Goal: Task Accomplishment & Management: Complete application form

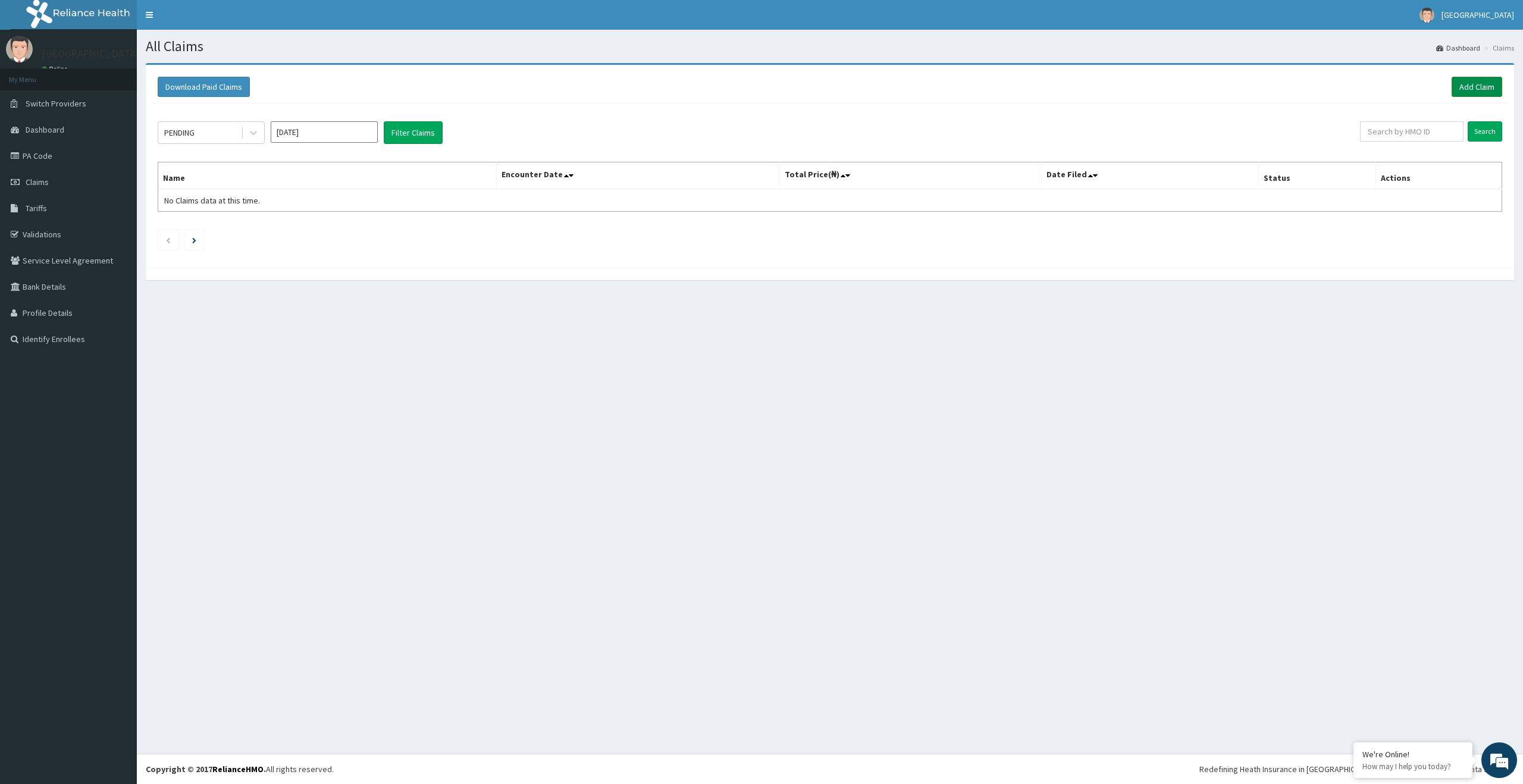
click at [1466, 85] on link "Add Claim" at bounding box center [1477, 86] width 51 height 20
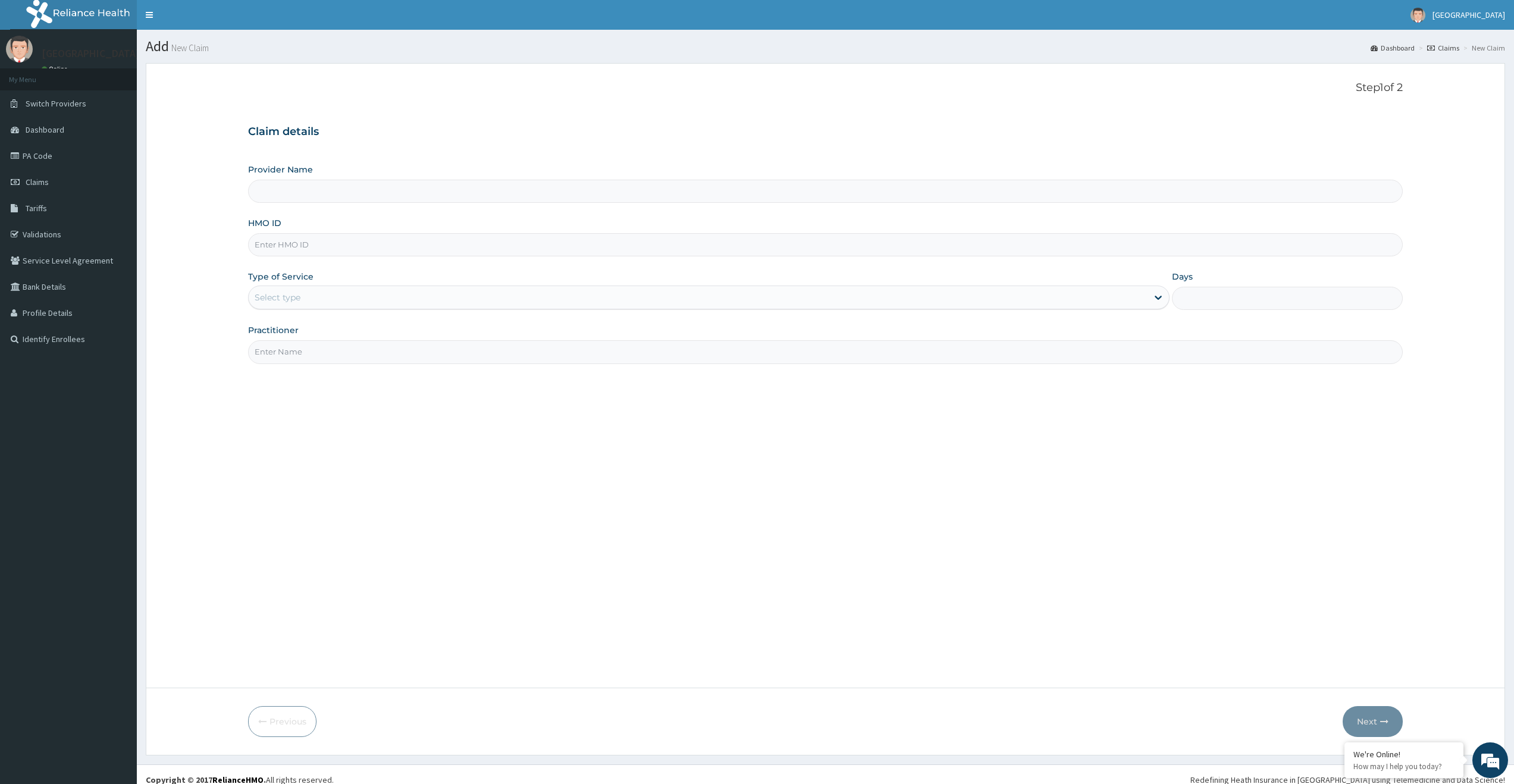
type input "[GEOGRAPHIC_DATA]"
click at [409, 248] on input "HMO ID" at bounding box center [826, 245] width 1155 height 23
type input "LTG/10023/B"
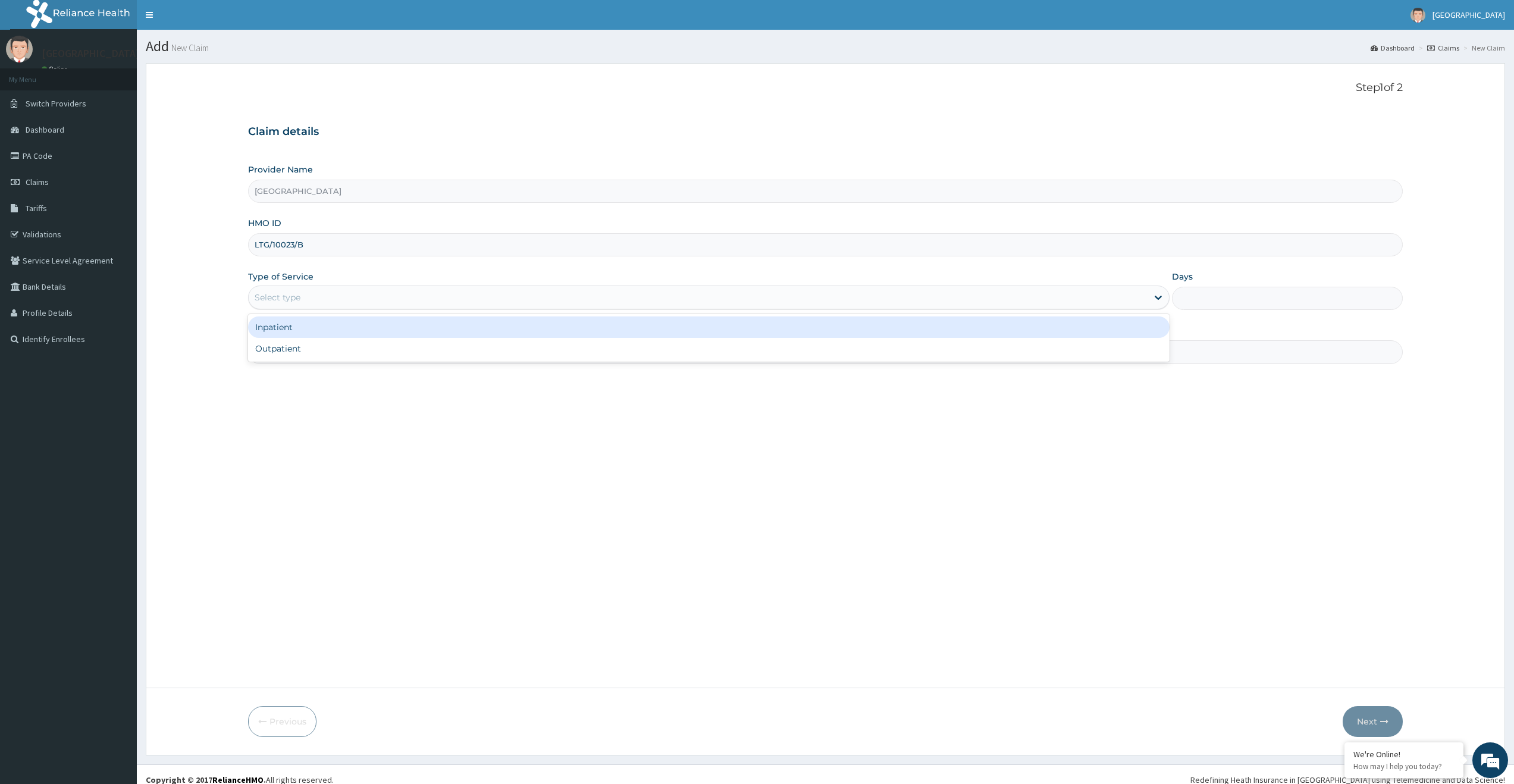
click at [317, 298] on div "Select type" at bounding box center [699, 297] width 899 height 19
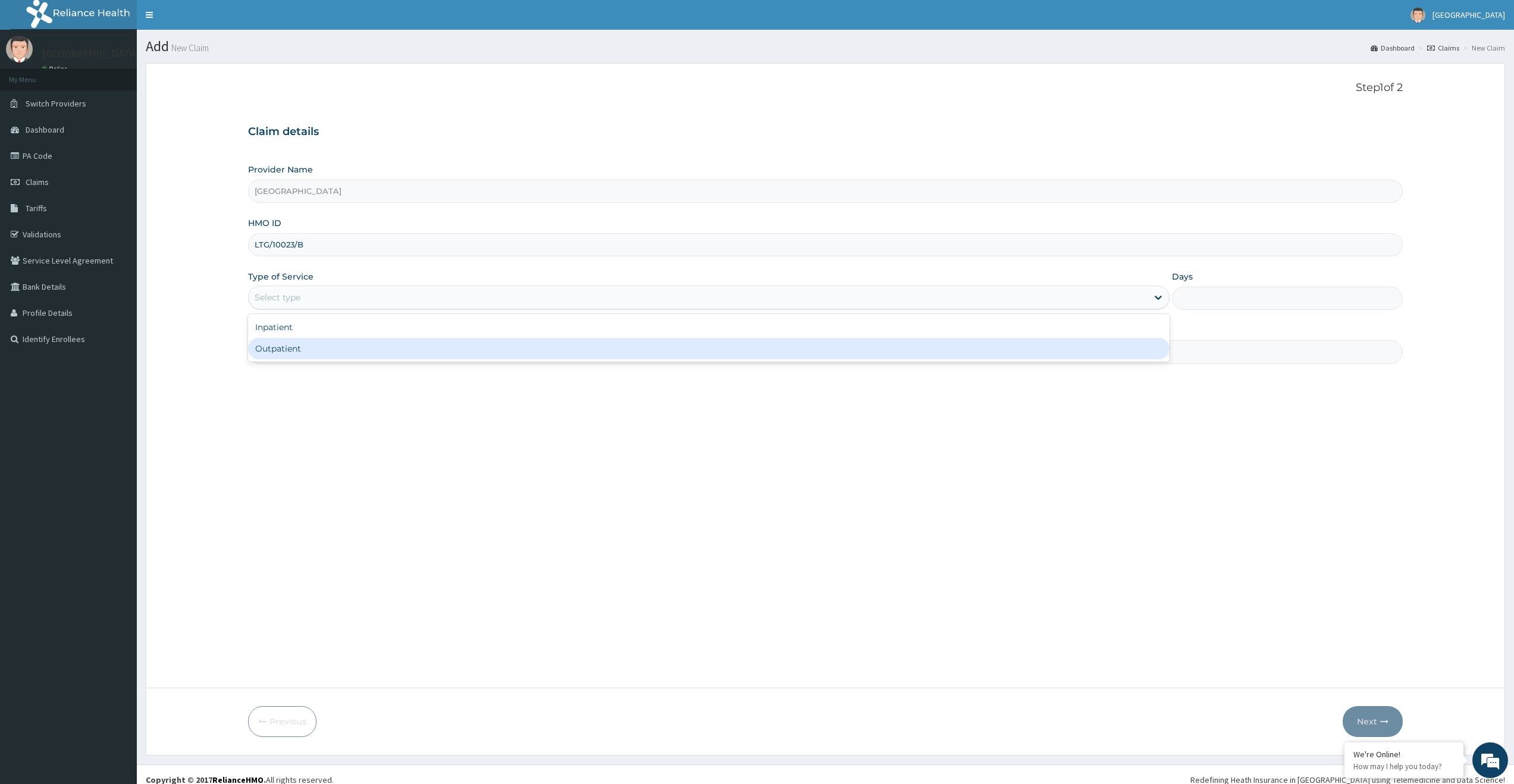
click at [283, 350] on div "Outpatient" at bounding box center [709, 348] width 922 height 21
type input "1"
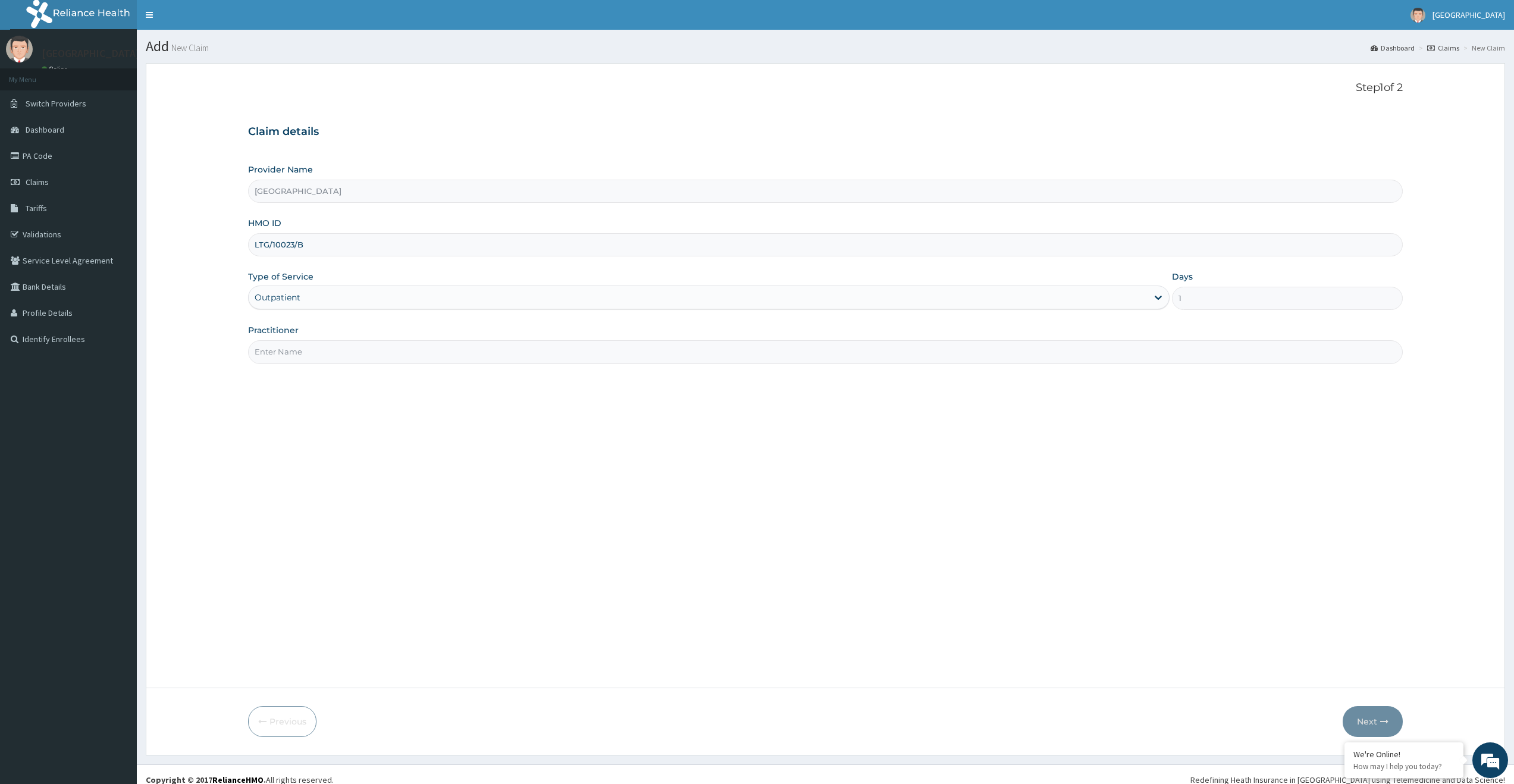
click at [286, 353] on input "Practitioner" at bounding box center [826, 352] width 1155 height 23
type input "[PERSON_NAME]"
click at [1381, 728] on button "Next" at bounding box center [1373, 722] width 60 height 31
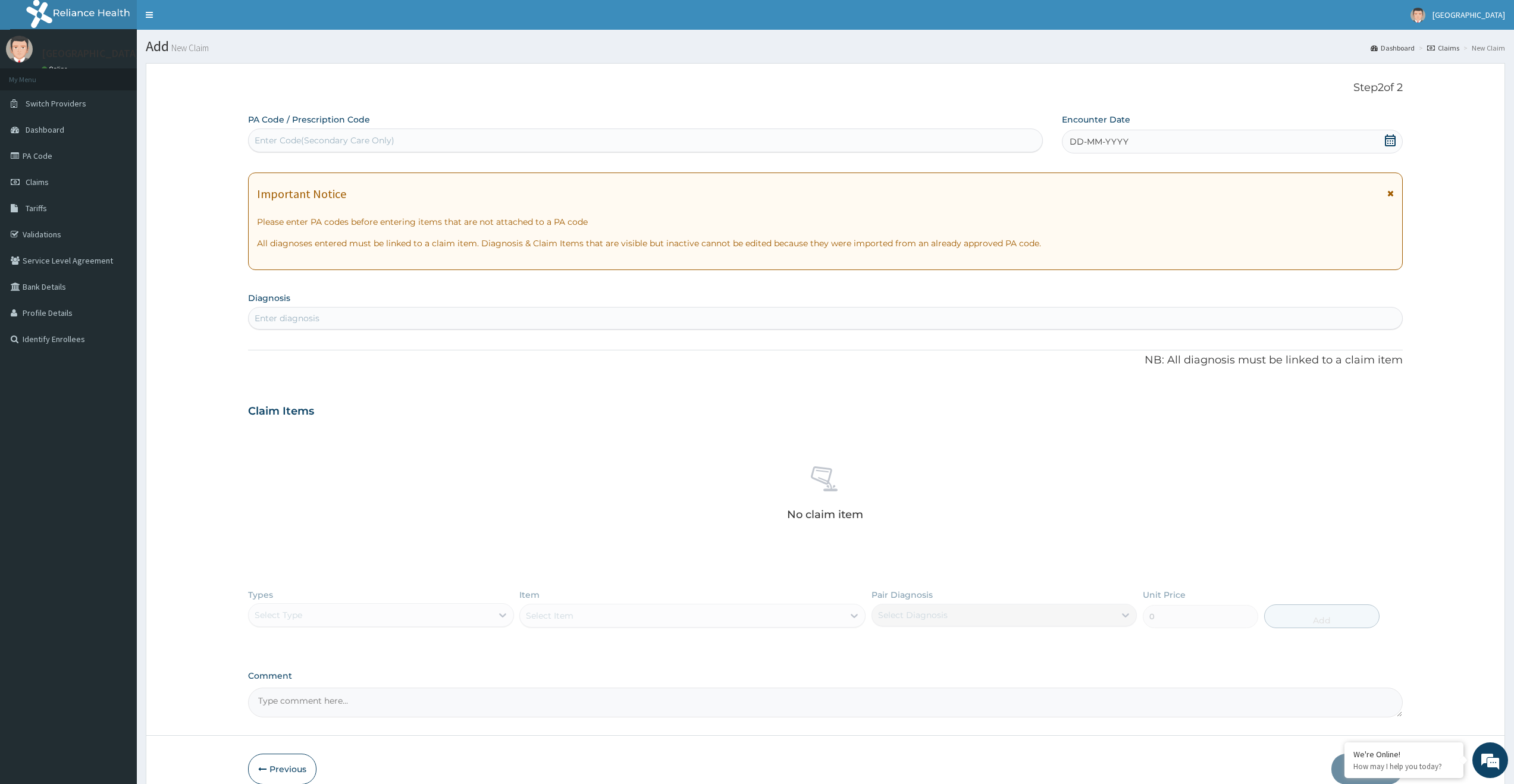
click at [665, 139] on div "Enter Code(Secondary Care Only)" at bounding box center [646, 140] width 794 height 19
type input "PA/641527"
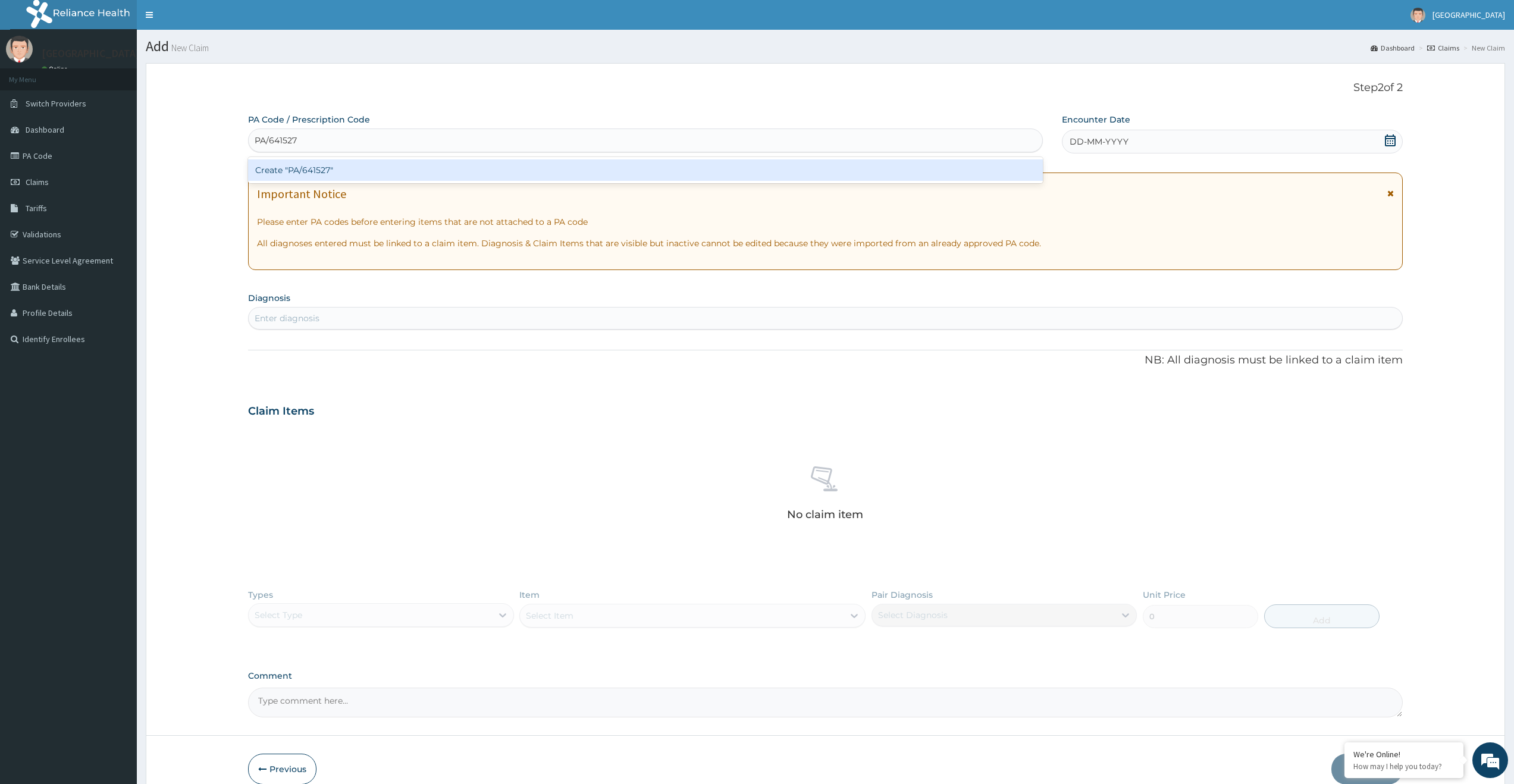
click at [621, 171] on div "Create "PA/641527"" at bounding box center [645, 170] width 795 height 21
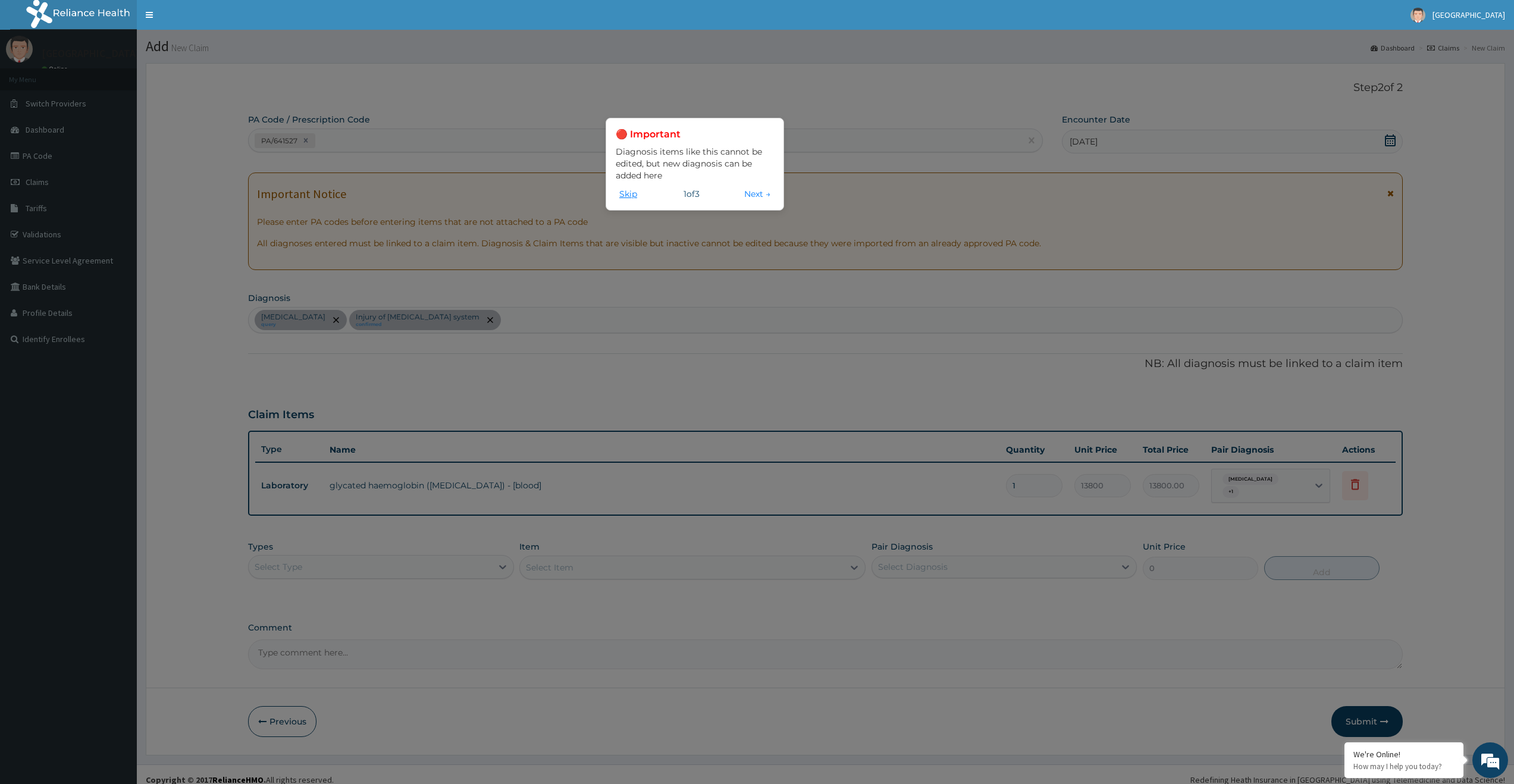
click at [631, 196] on button "Skip" at bounding box center [628, 193] width 25 height 13
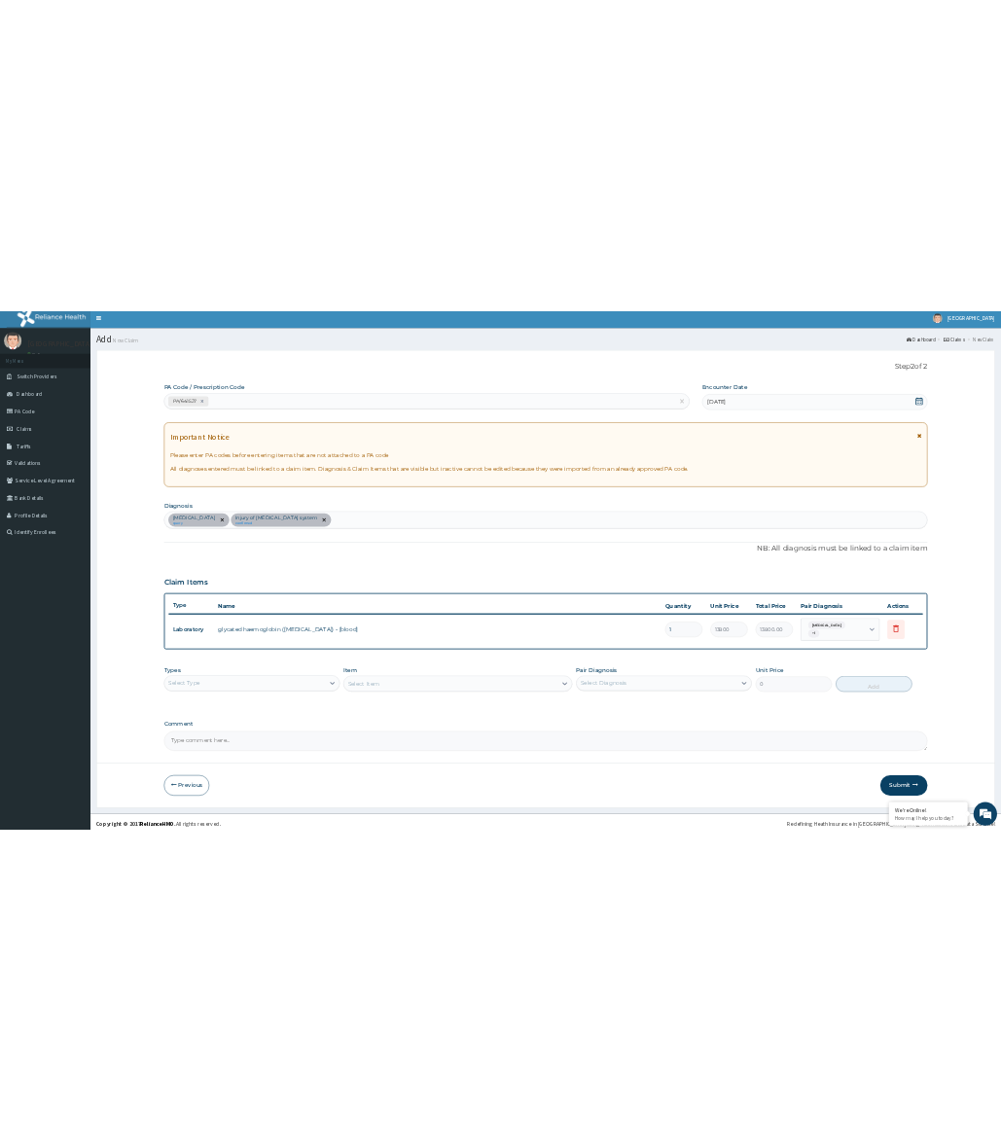
scroll to position [18, 0]
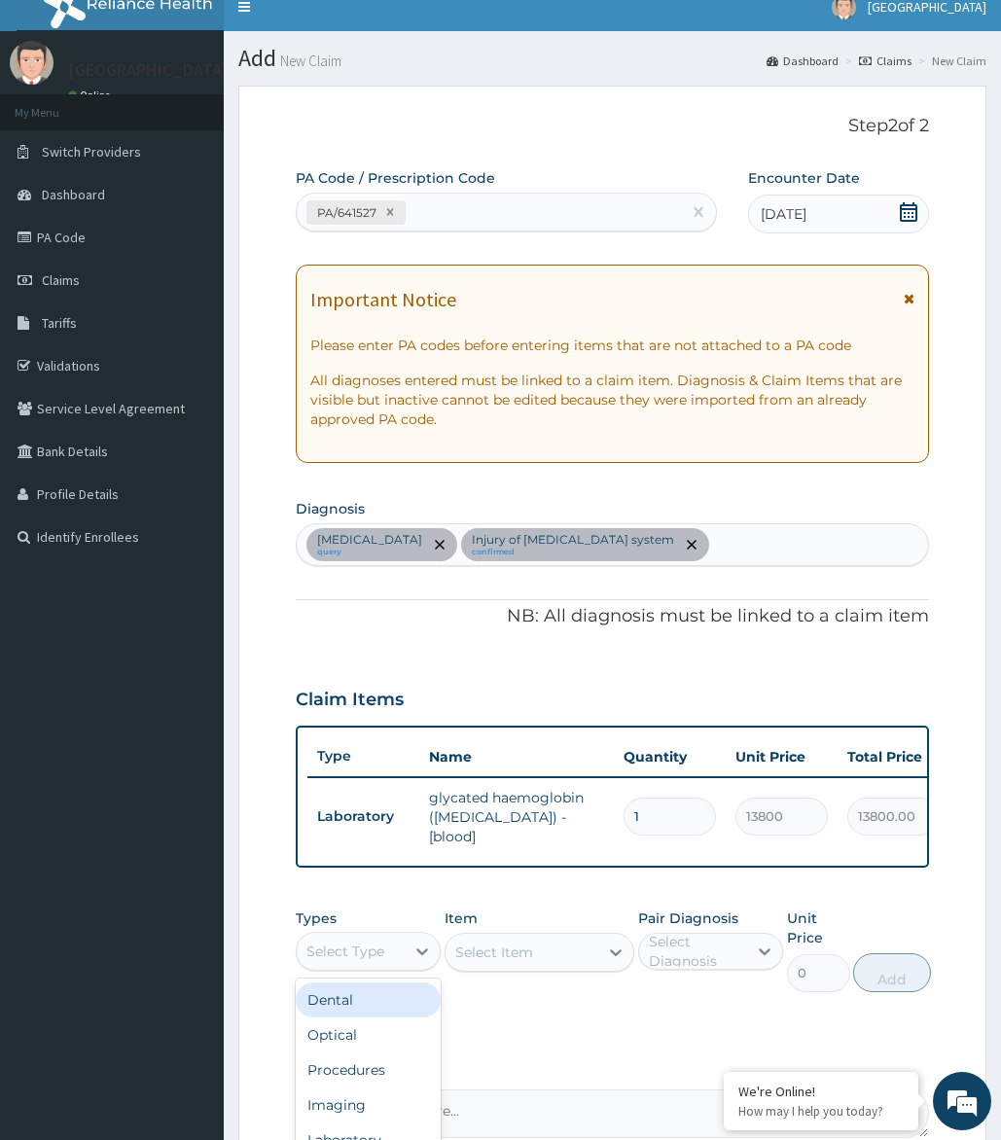
click at [385, 960] on div "Select Type" at bounding box center [351, 951] width 109 height 31
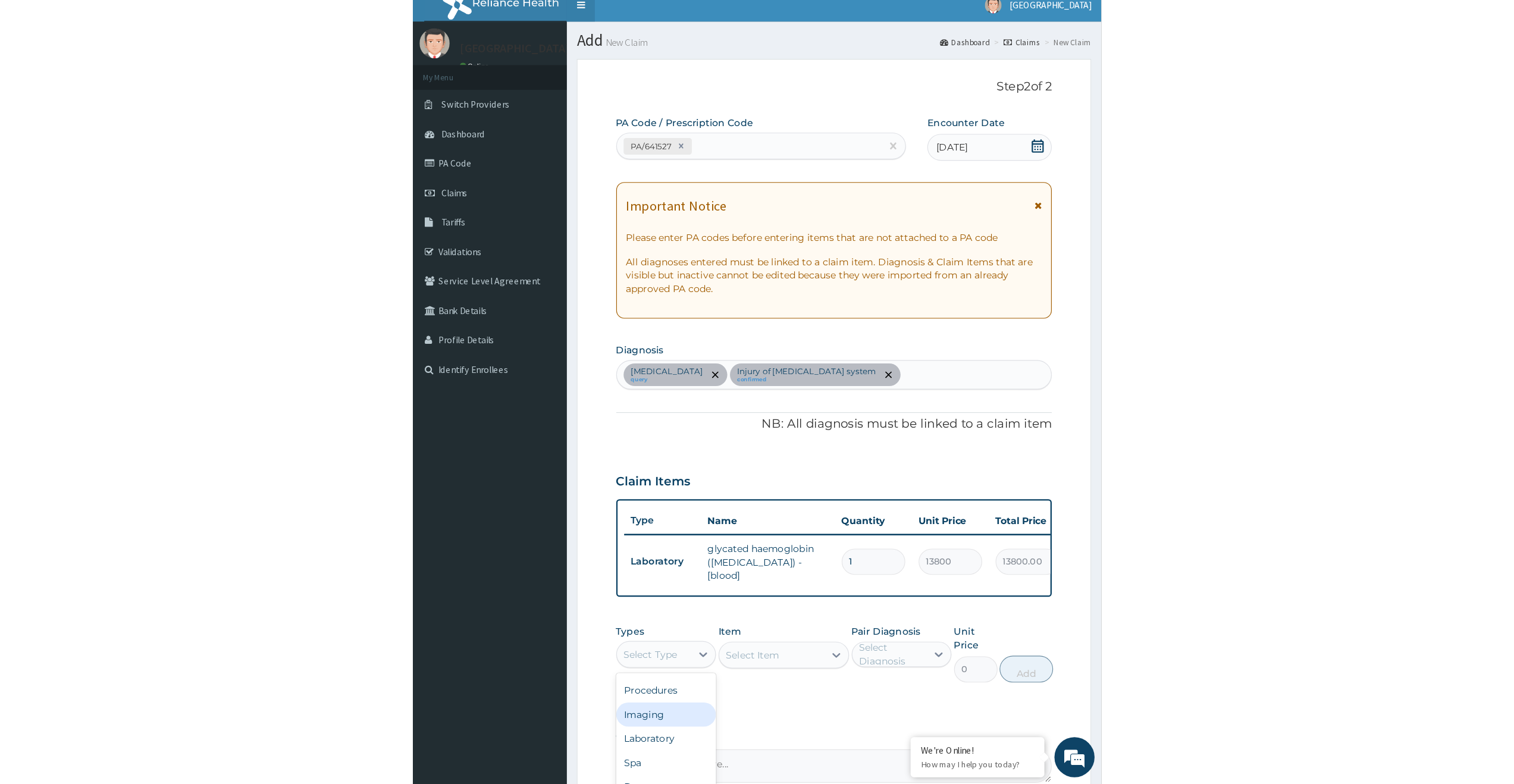
scroll to position [0, 0]
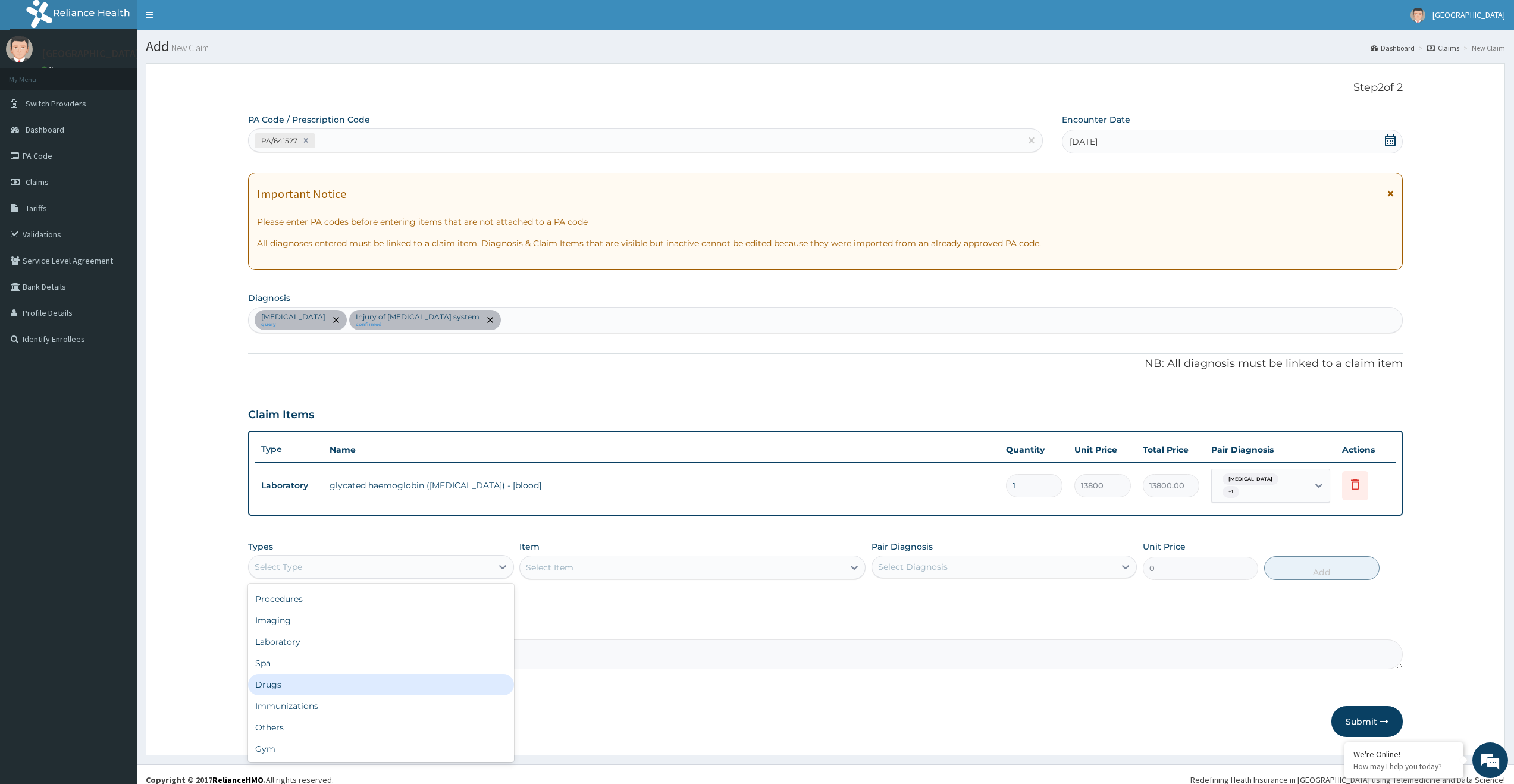
click at [431, 674] on div "Drugs" at bounding box center [381, 684] width 265 height 21
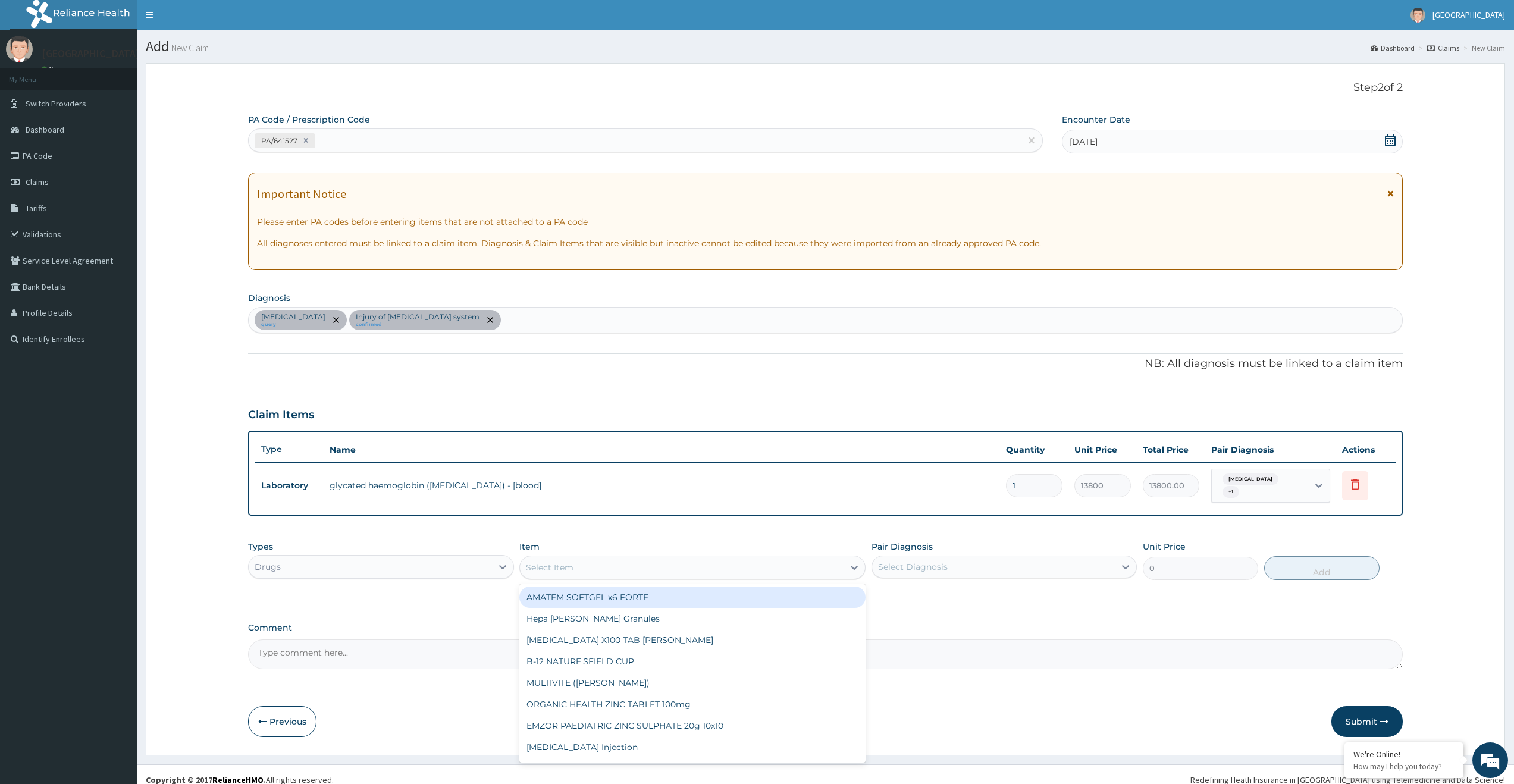
click at [585, 567] on div "Select Item" at bounding box center [681, 567] width 324 height 19
type input "oph"
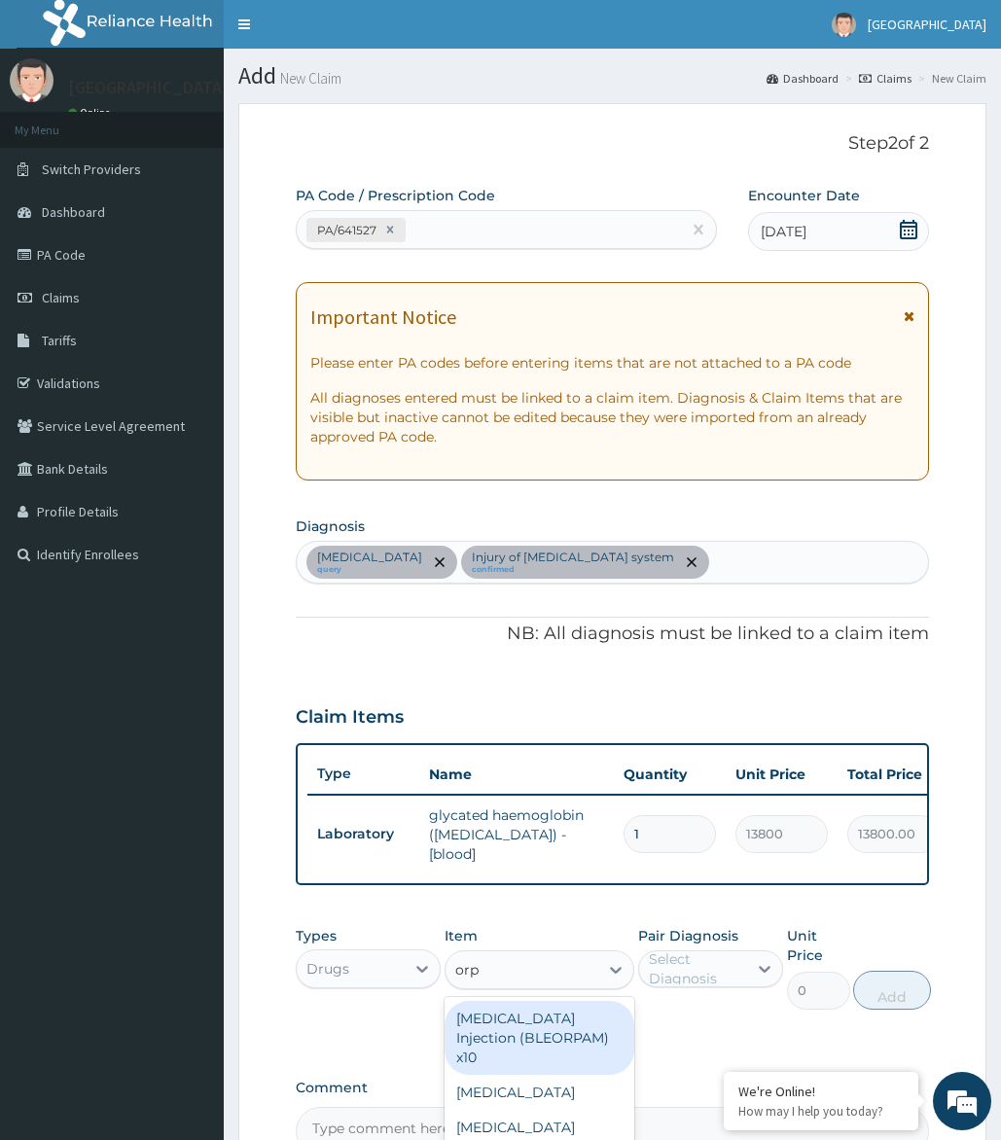
type input "orph"
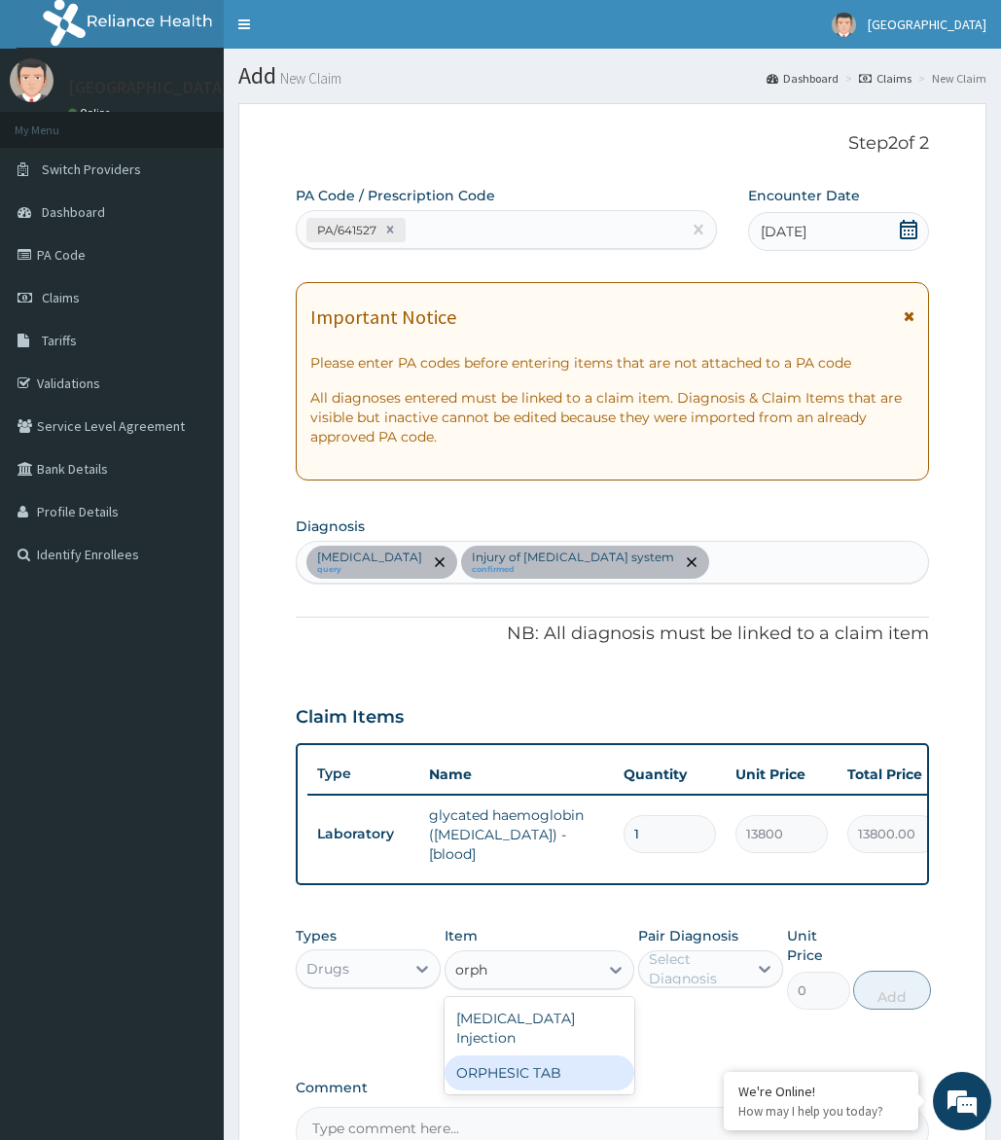
click at [521, 1074] on div "ORPHESIC TAB" at bounding box center [539, 1072] width 191 height 35
type input "113.85"
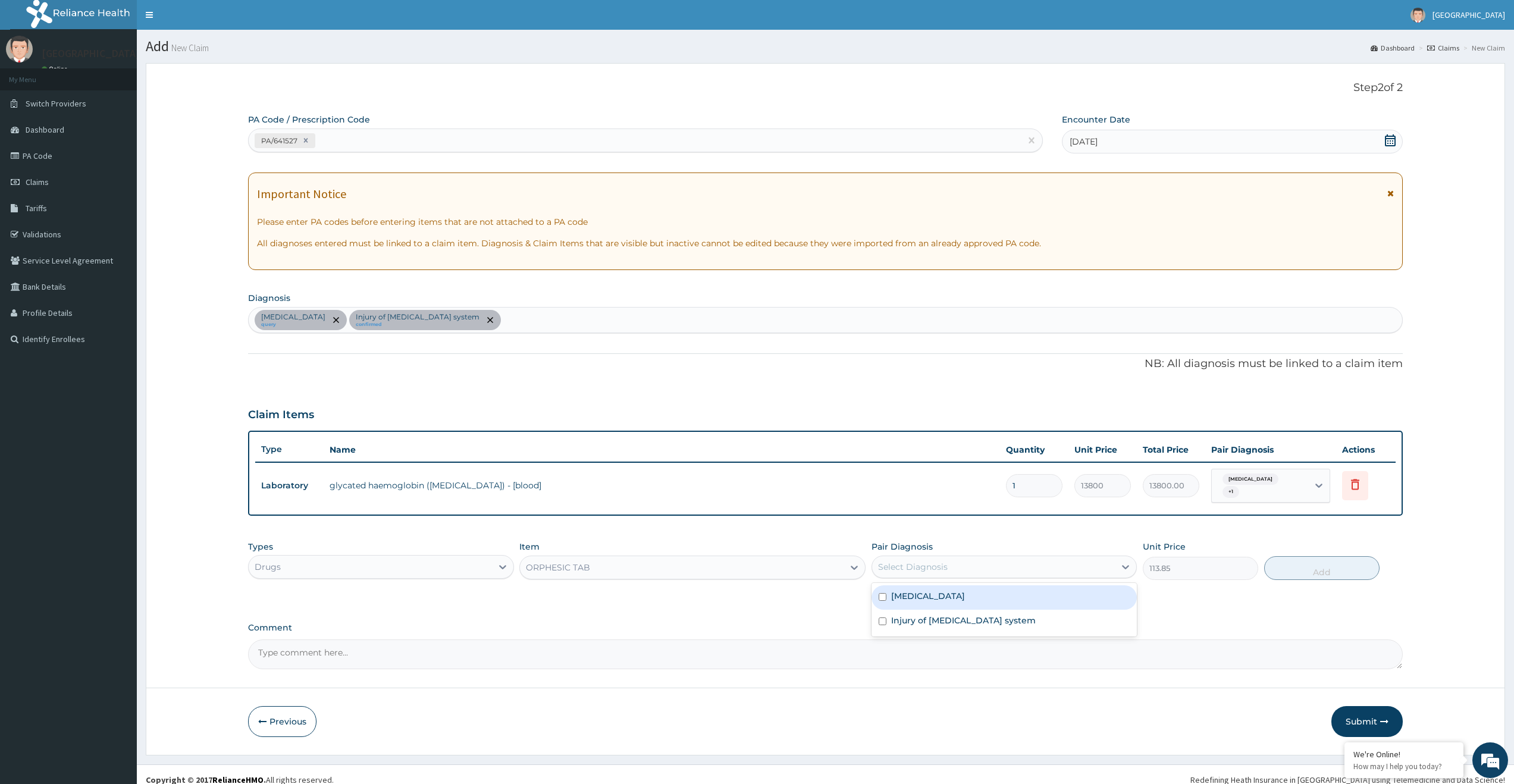
click at [945, 565] on div "Select Diagnosis" at bounding box center [913, 566] width 70 height 12
click at [885, 595] on input "checkbox" at bounding box center [883, 597] width 8 height 8
checkbox input "true"
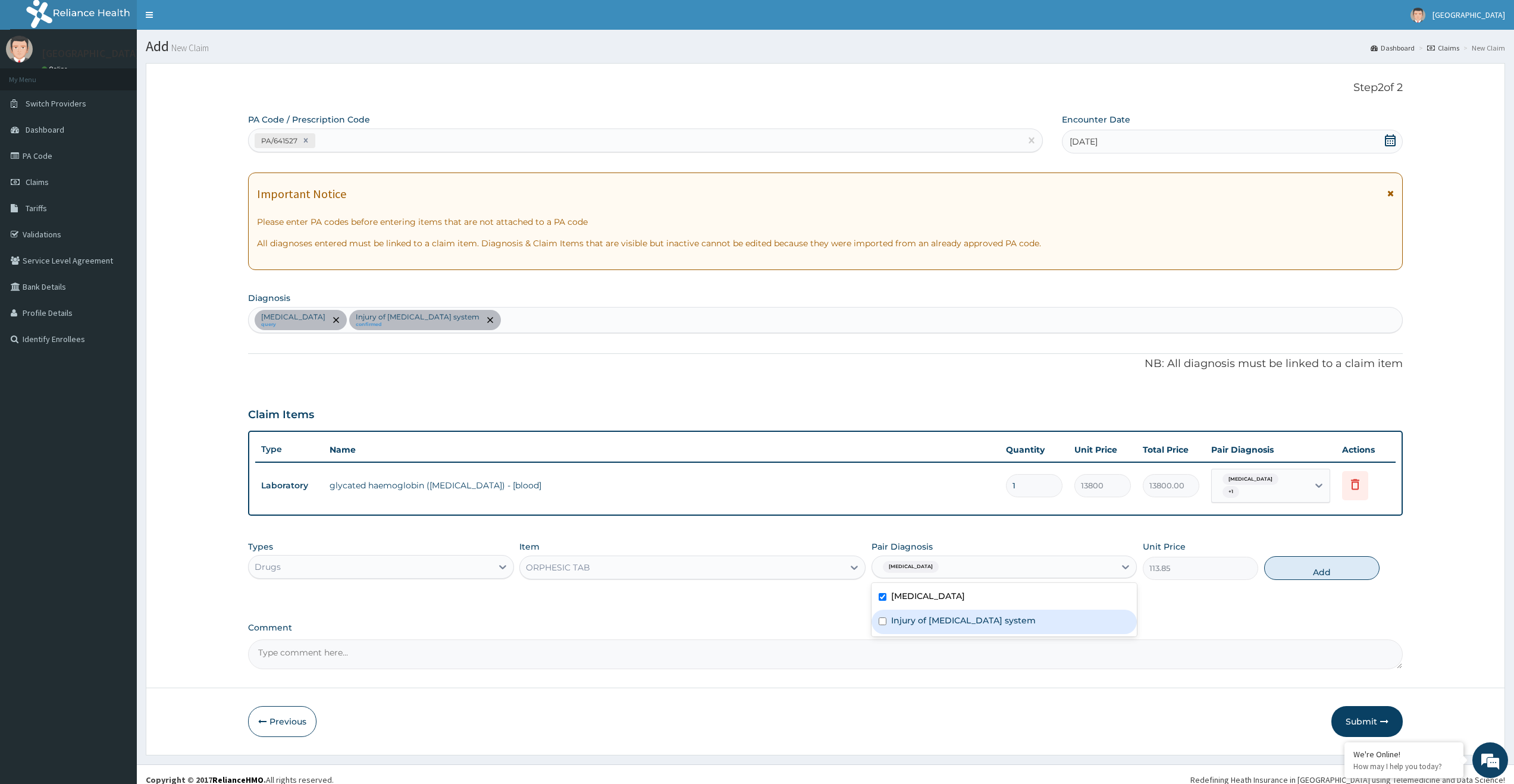
click at [883, 618] on input "checkbox" at bounding box center [883, 621] width 8 height 8
checkbox input "true"
click at [1310, 559] on button "Add" at bounding box center [1322, 568] width 116 height 24
type input "0"
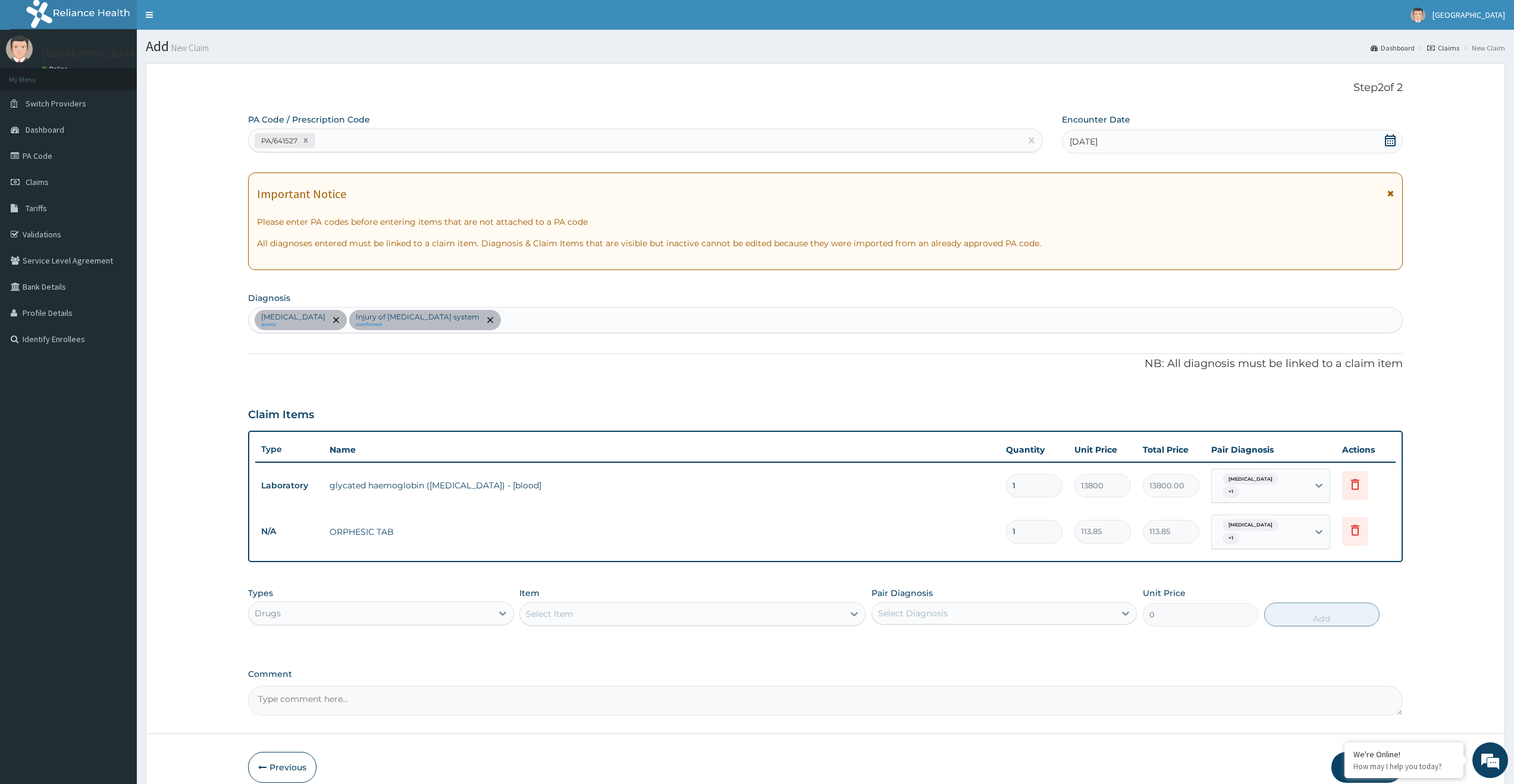
type input "15"
type input "1707.75"
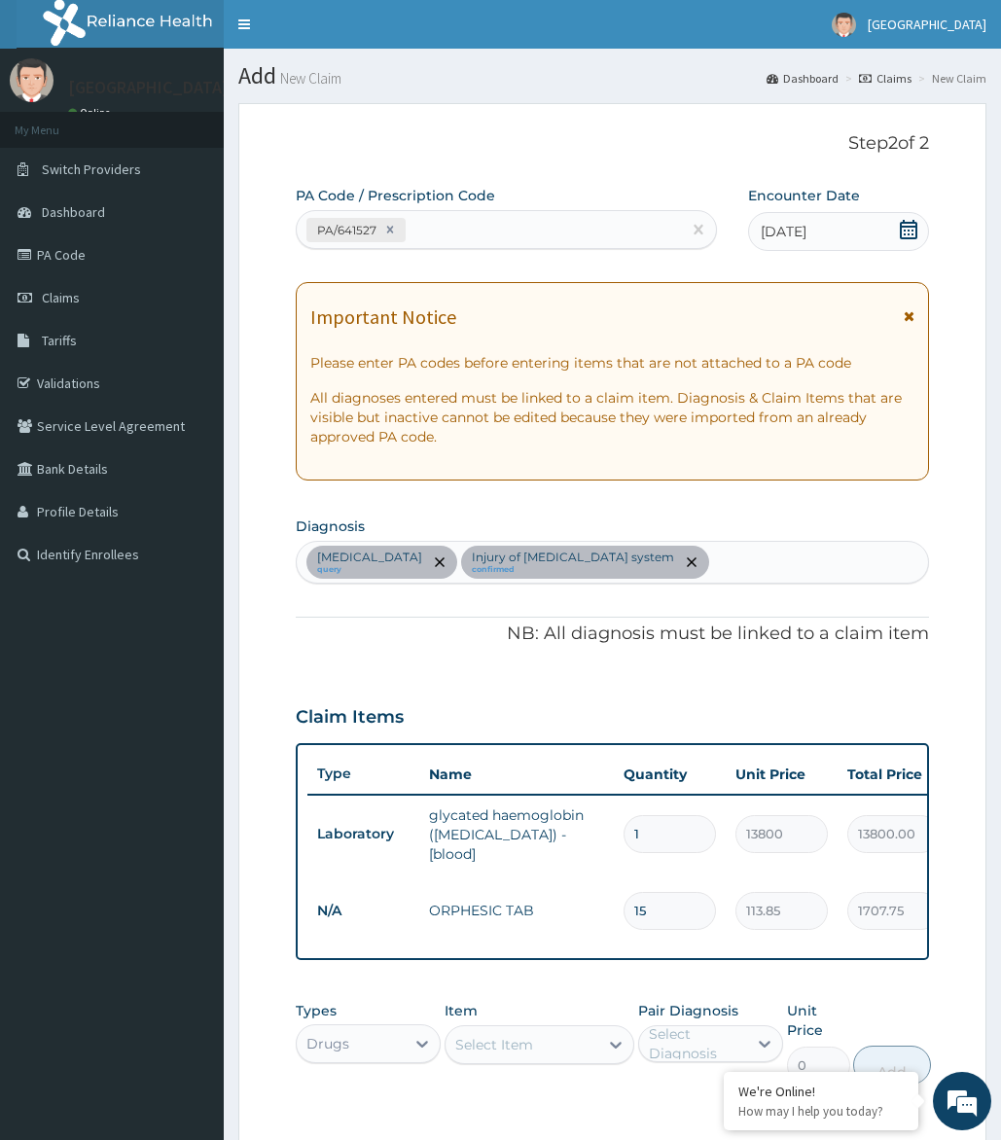
type input "15"
click at [353, 1041] on div "Drugs" at bounding box center [351, 1043] width 109 height 31
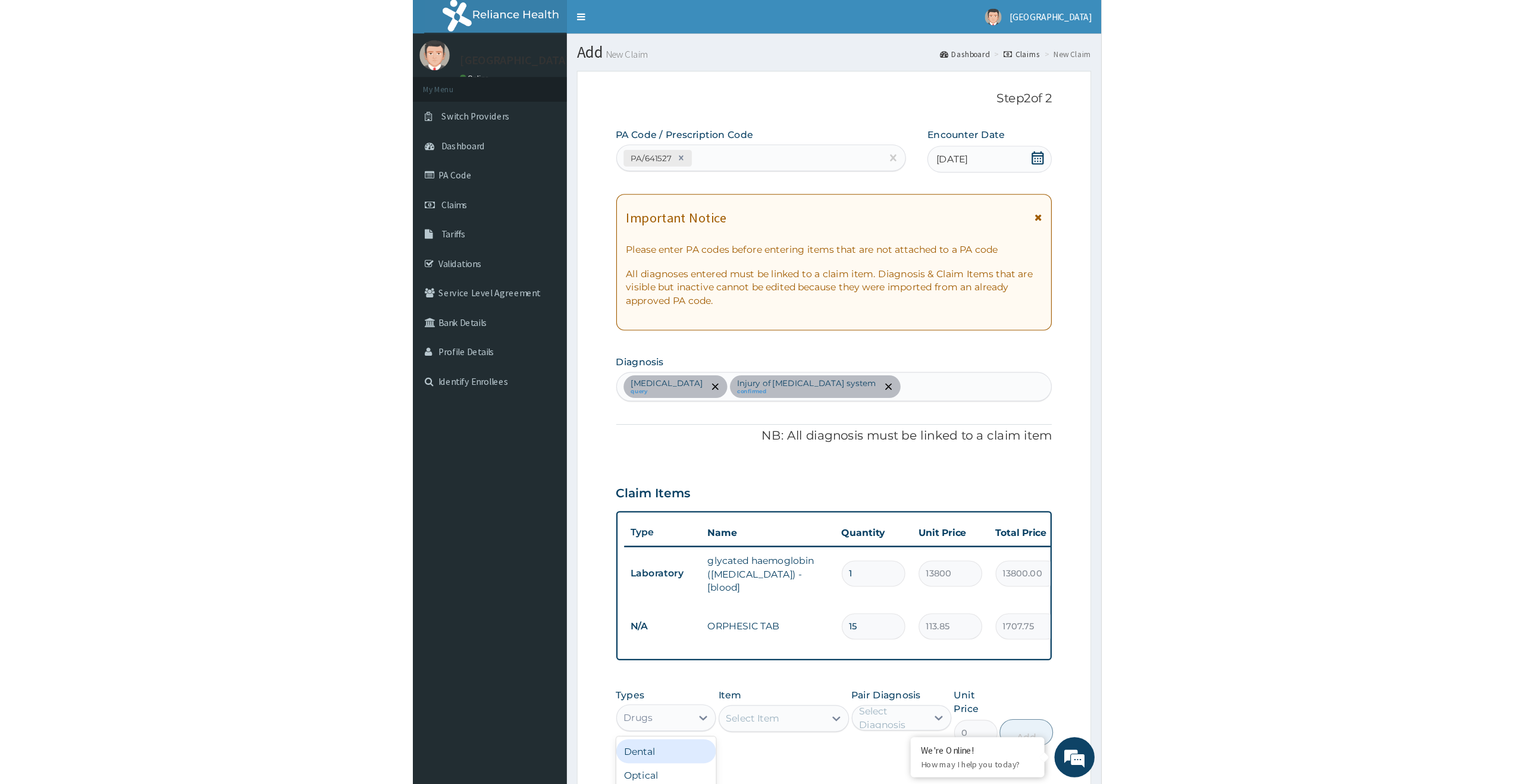
scroll to position [40, 0]
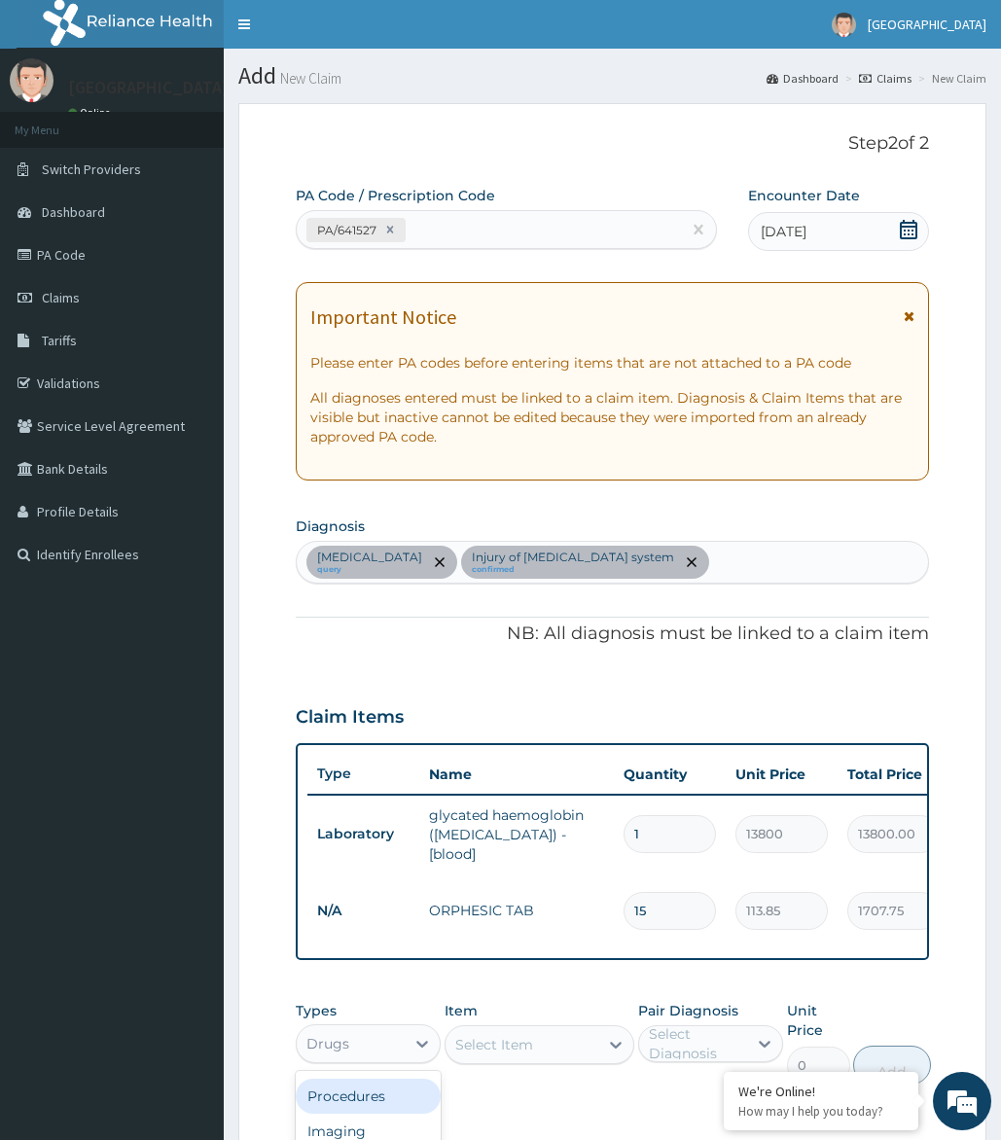
click at [356, 1089] on div "Procedures" at bounding box center [369, 1096] width 146 height 35
click at [568, 1048] on div "Select Item" at bounding box center [522, 1044] width 154 height 31
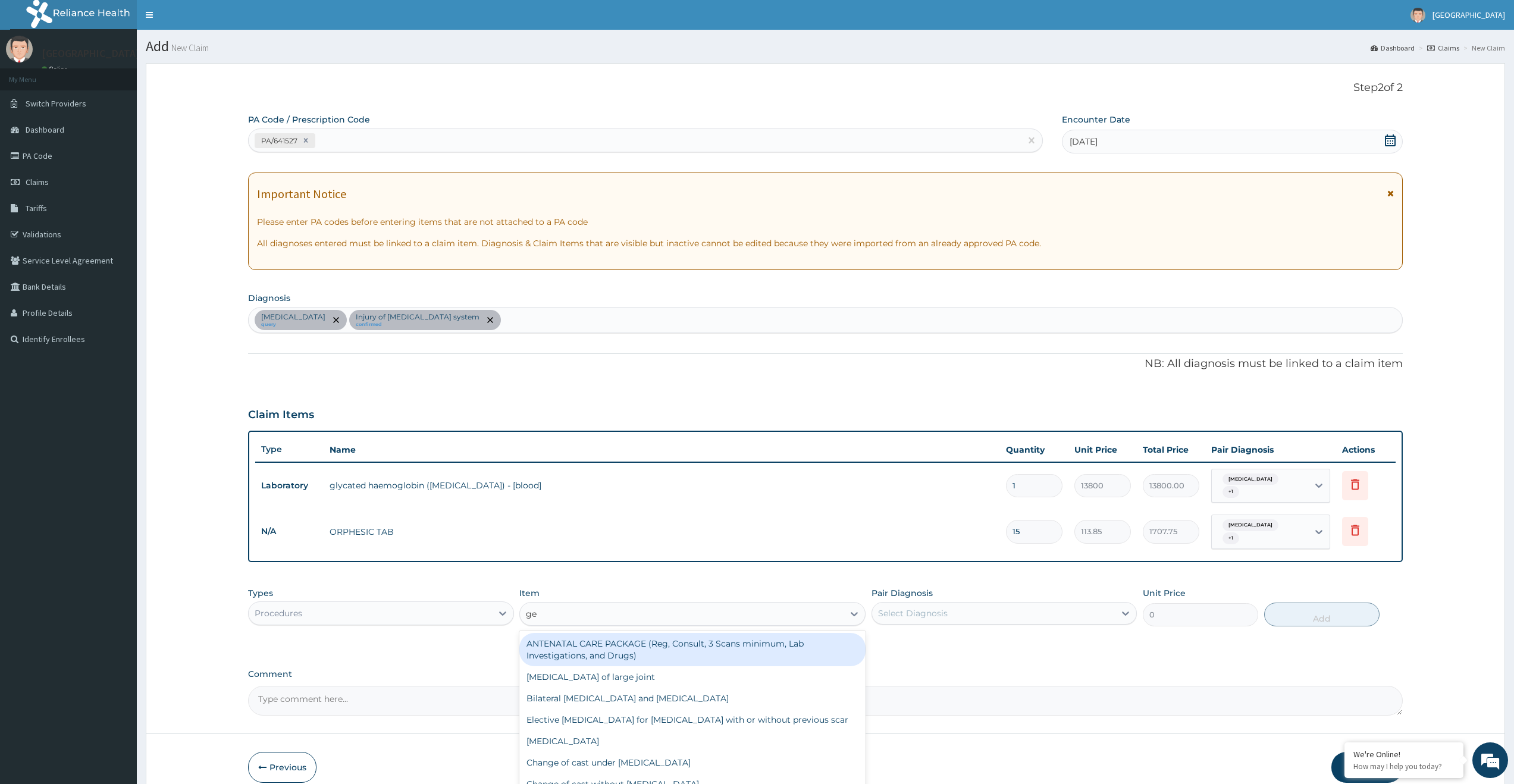
type input "gen"
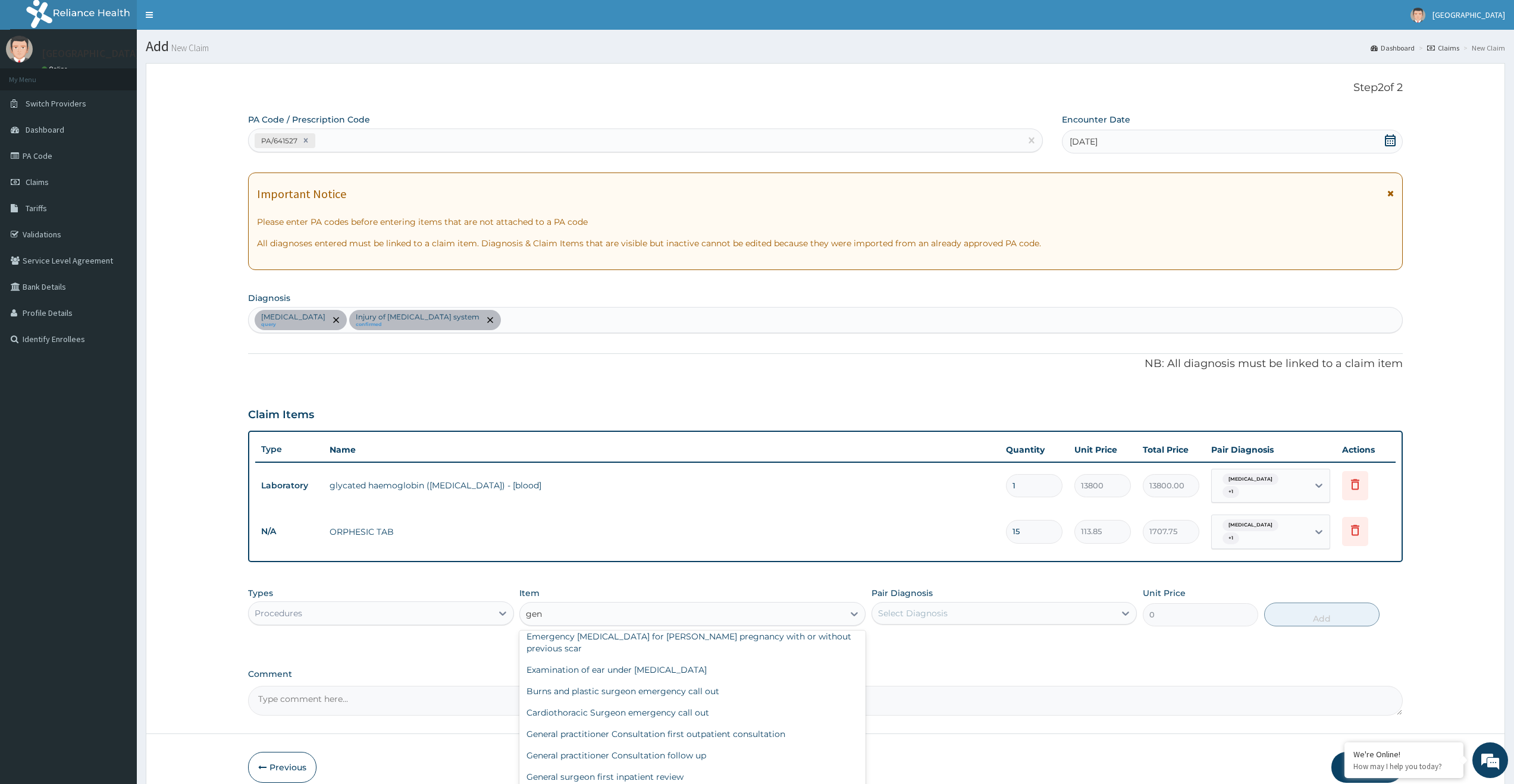
scroll to position [118, 0]
click at [681, 722] on div "General practitioner Consultation first outpatient consultation" at bounding box center [692, 733] width 346 height 21
type input "3795"
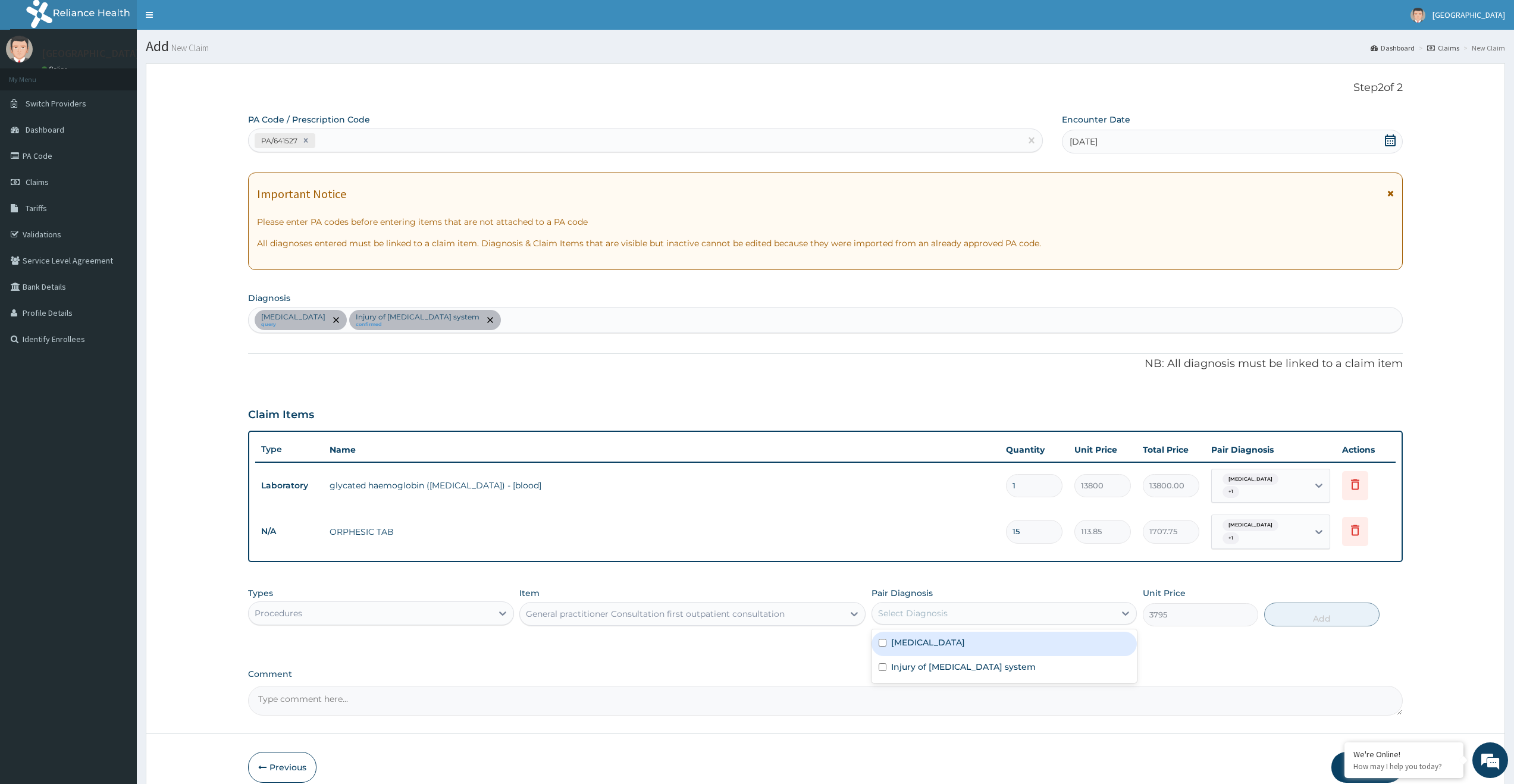
click at [994, 605] on div "Select Diagnosis" at bounding box center [993, 613] width 243 height 19
click at [881, 639] on input "checkbox" at bounding box center [883, 643] width 8 height 8
checkbox input "true"
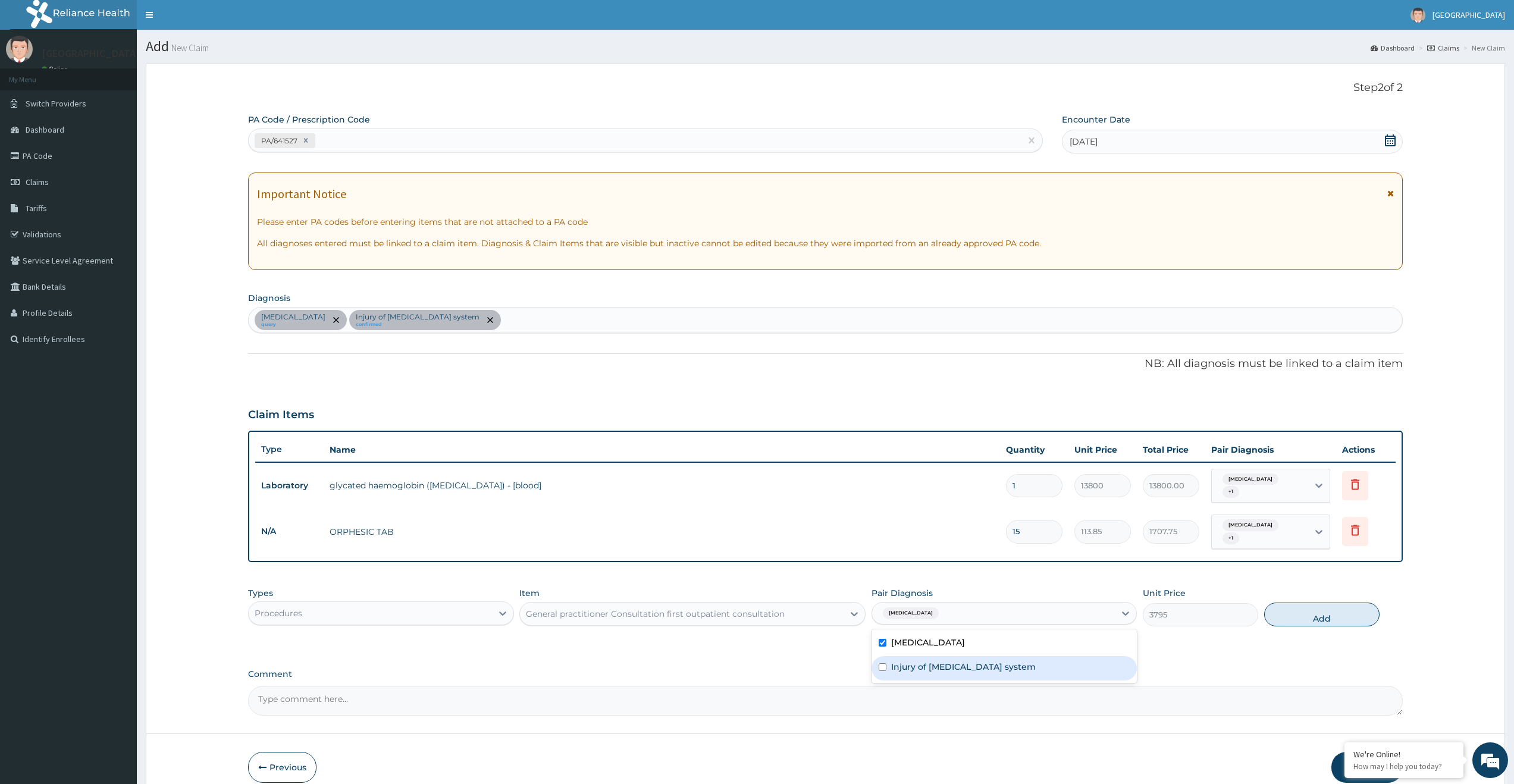
click at [883, 663] on input "checkbox" at bounding box center [883, 667] width 8 height 8
checkbox input "true"
click at [1307, 605] on button "Add" at bounding box center [1322, 614] width 116 height 24
type input "0"
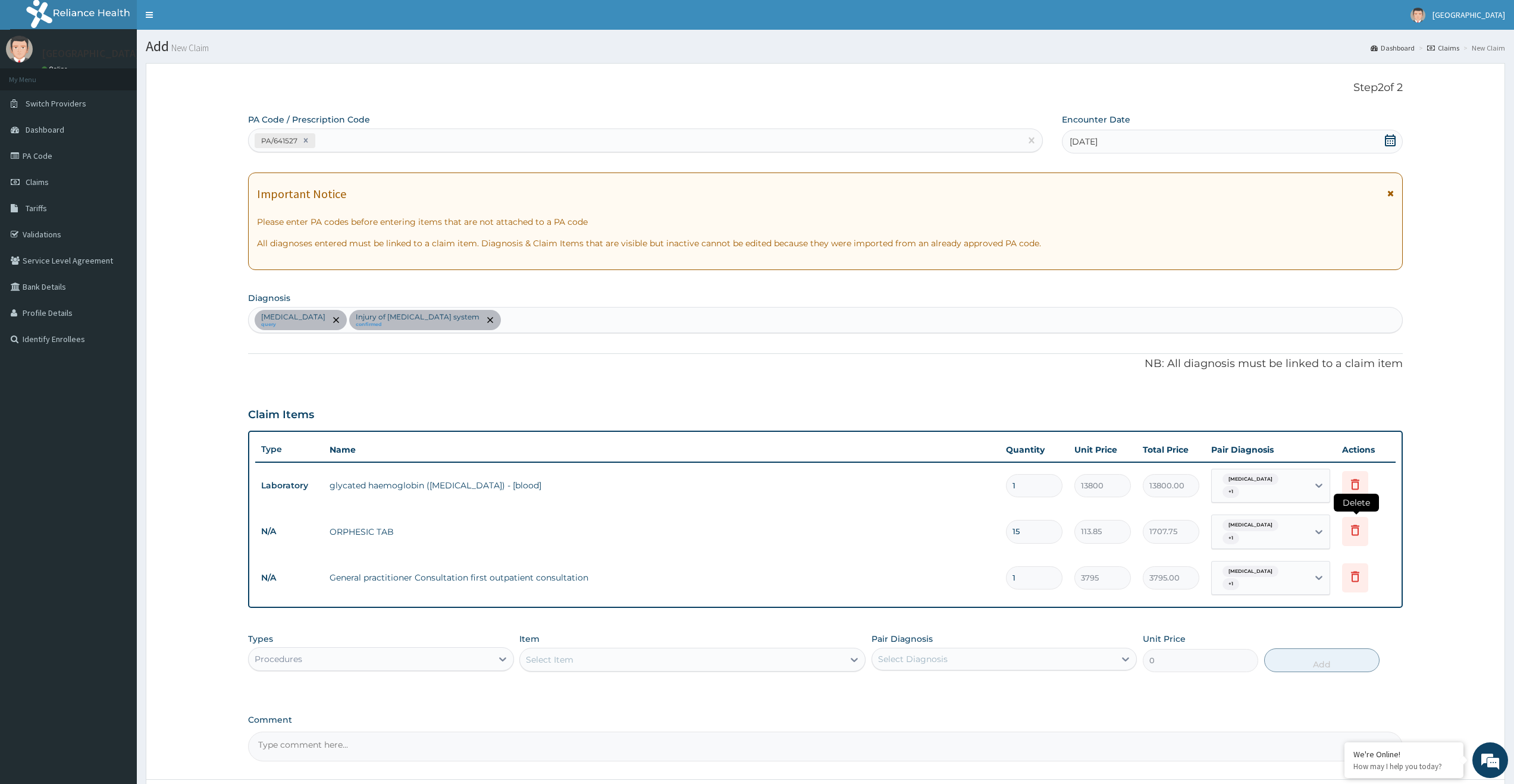
click at [1356, 525] on icon at bounding box center [1355, 530] width 14 height 14
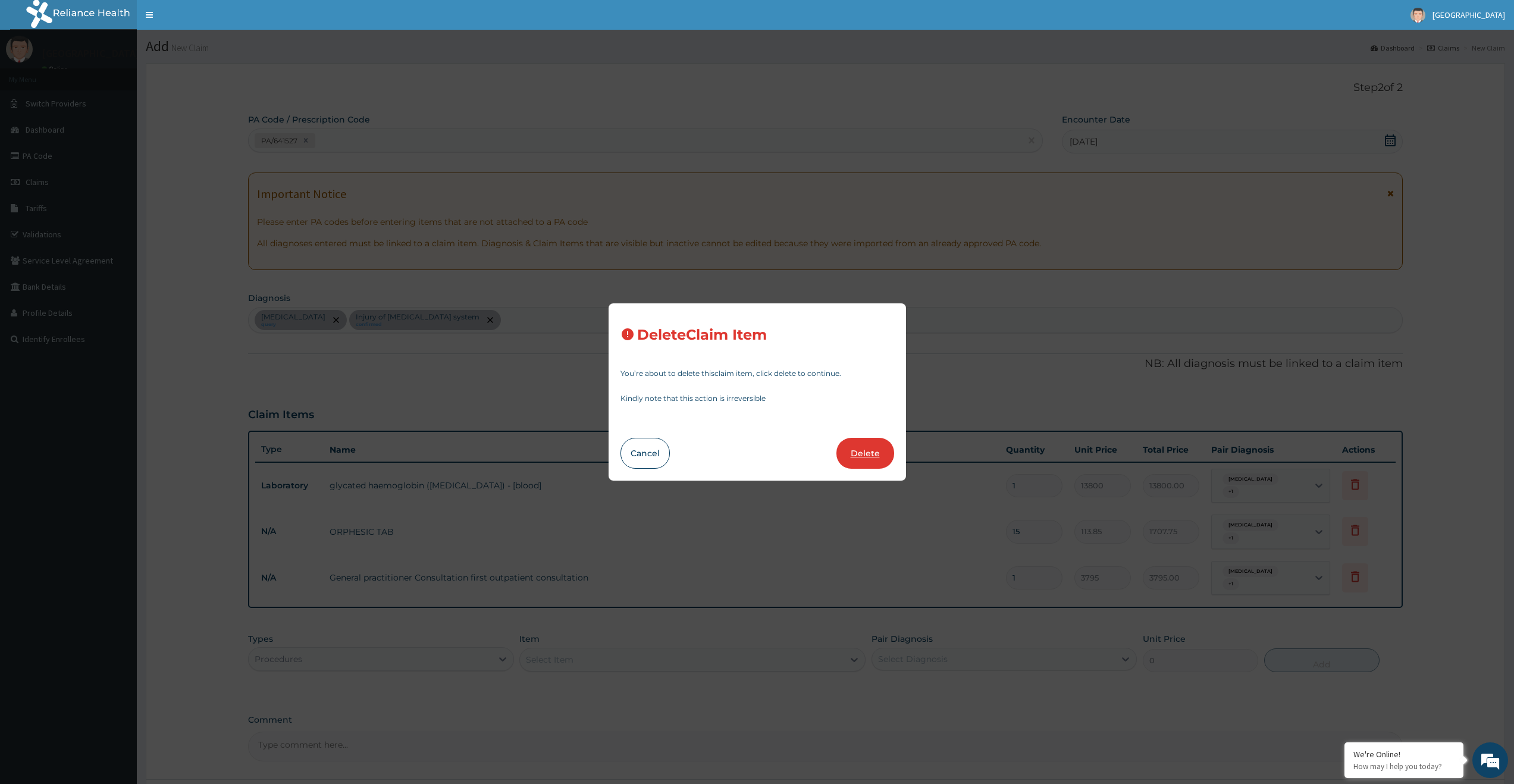
click at [880, 465] on button "Delete" at bounding box center [866, 453] width 58 height 31
type input "1"
type input "3795"
type input "3795.00"
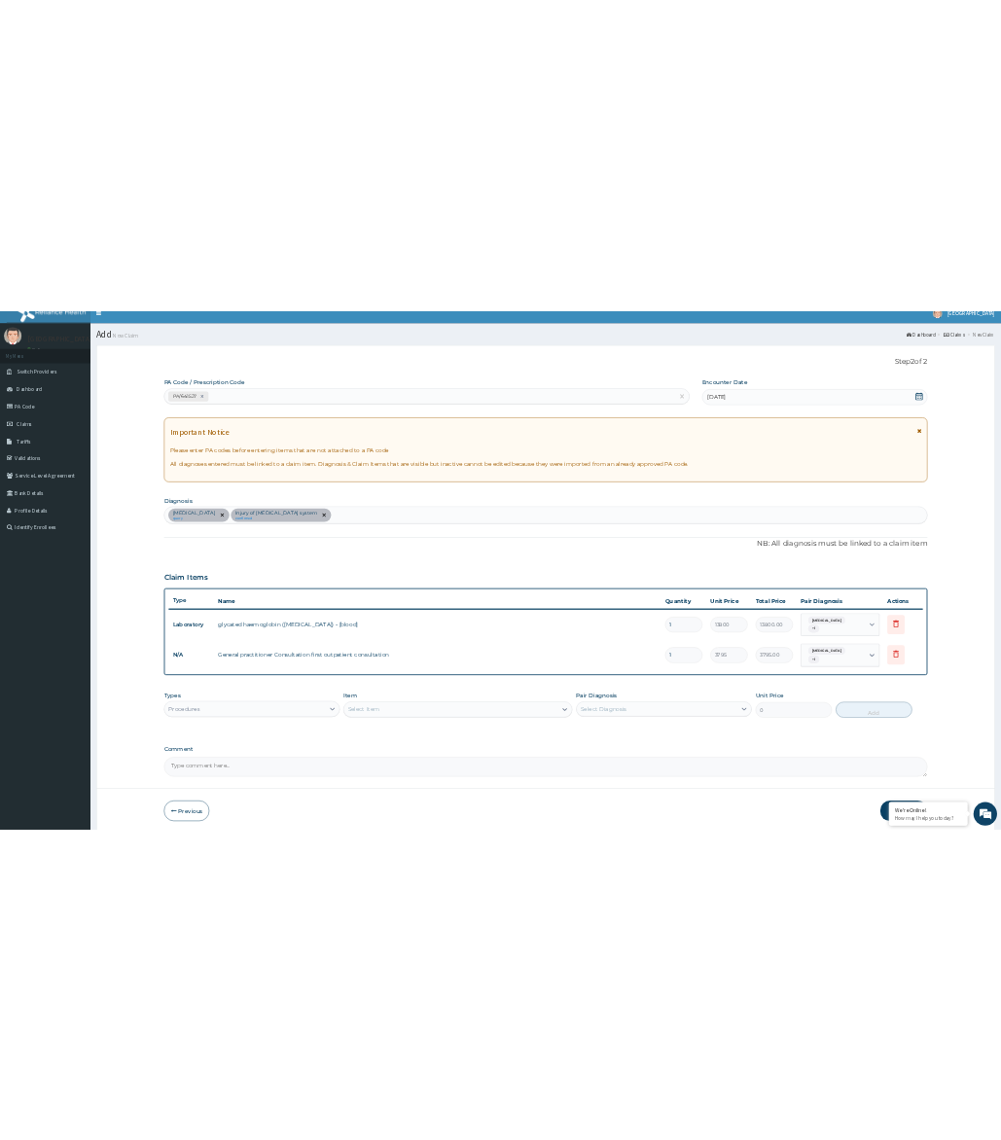
scroll to position [76, 0]
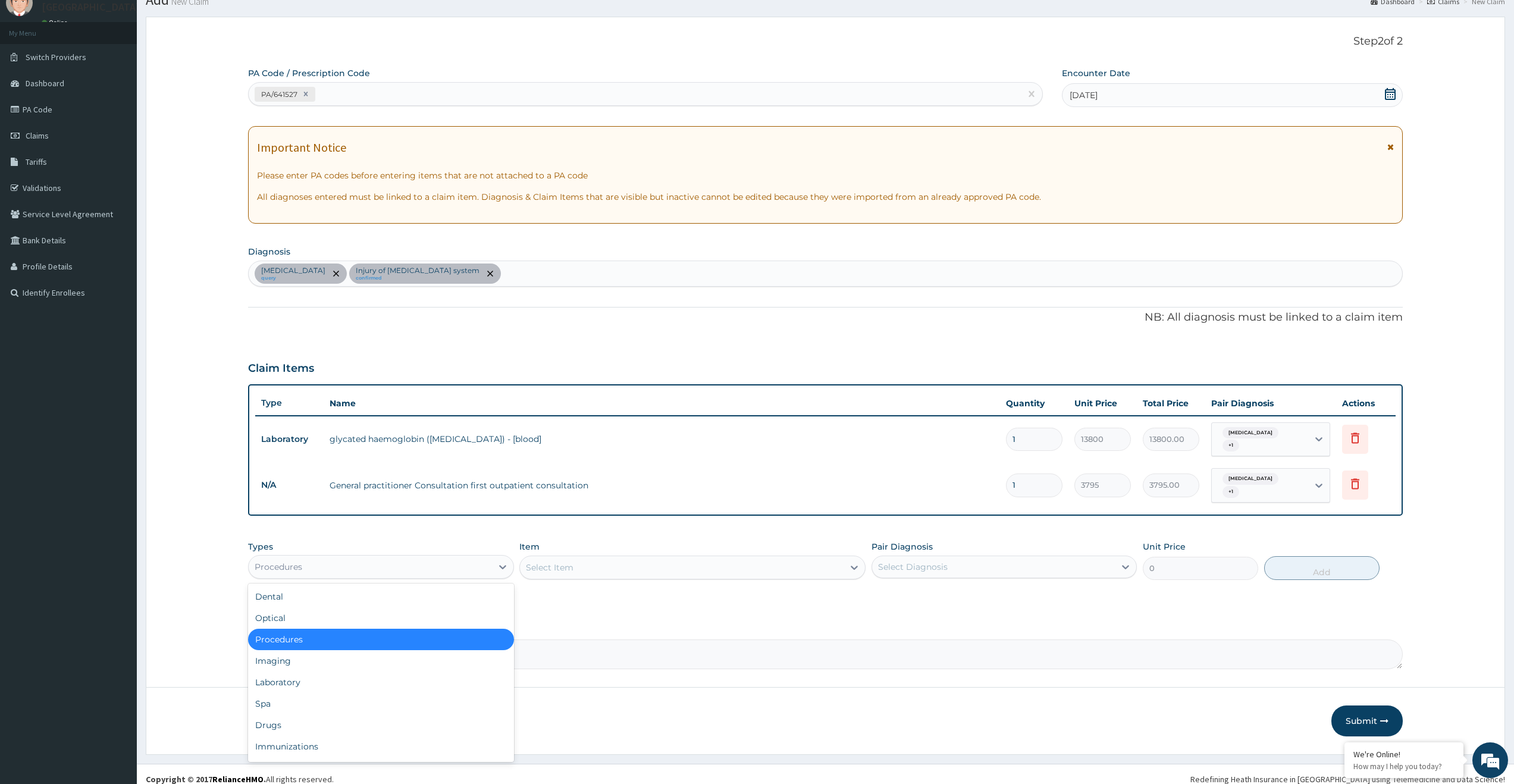
click at [450, 557] on div "Procedures" at bounding box center [370, 566] width 243 height 19
click at [425, 714] on div "Drugs" at bounding box center [381, 725] width 265 height 21
click at [680, 560] on div "Select Item" at bounding box center [681, 567] width 324 height 19
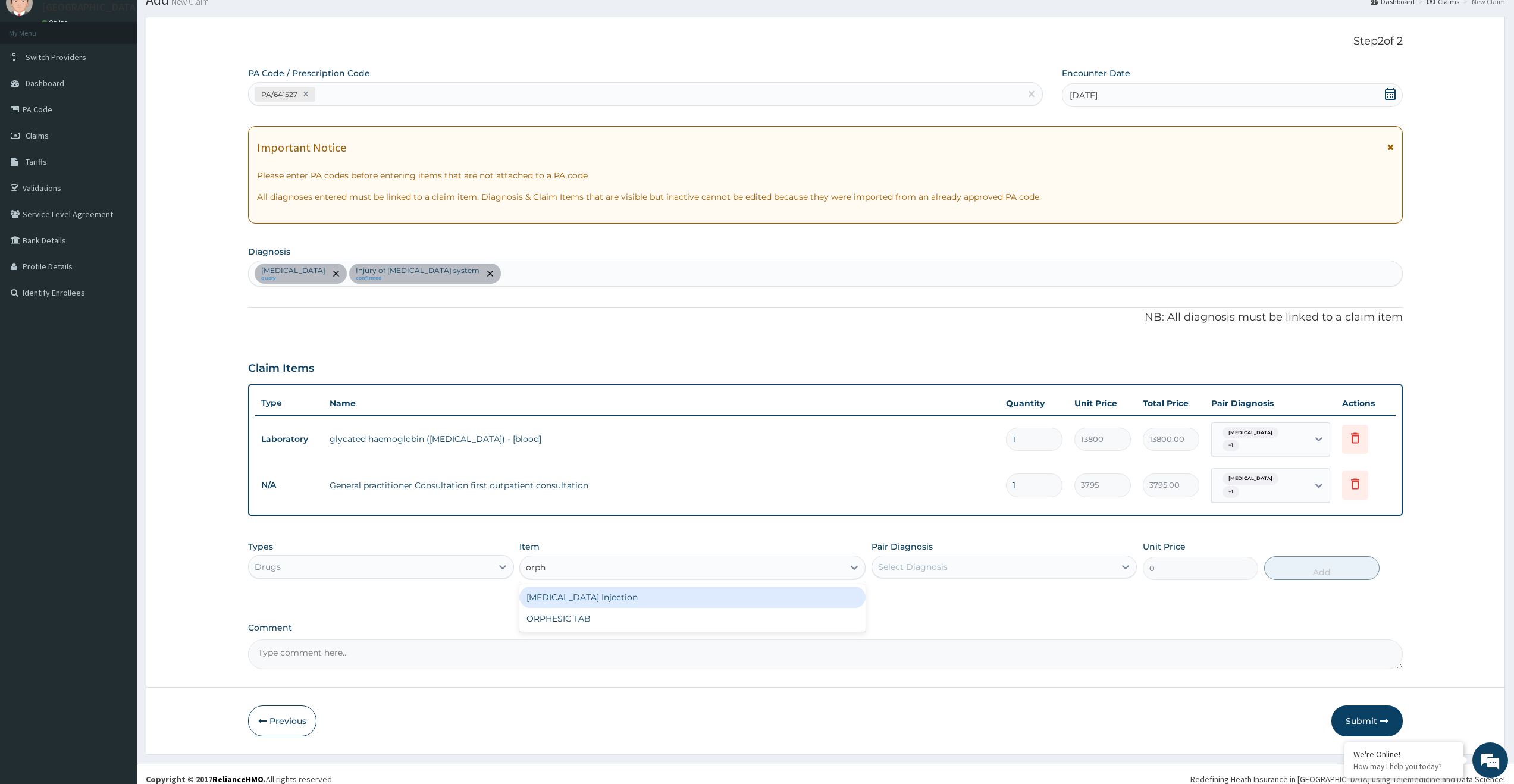
type input "orphe"
click at [684, 608] on div "ORPHESIC TAB" at bounding box center [692, 618] width 346 height 21
type input "113.85"
click at [954, 557] on div "Select Diagnosis" at bounding box center [993, 566] width 243 height 19
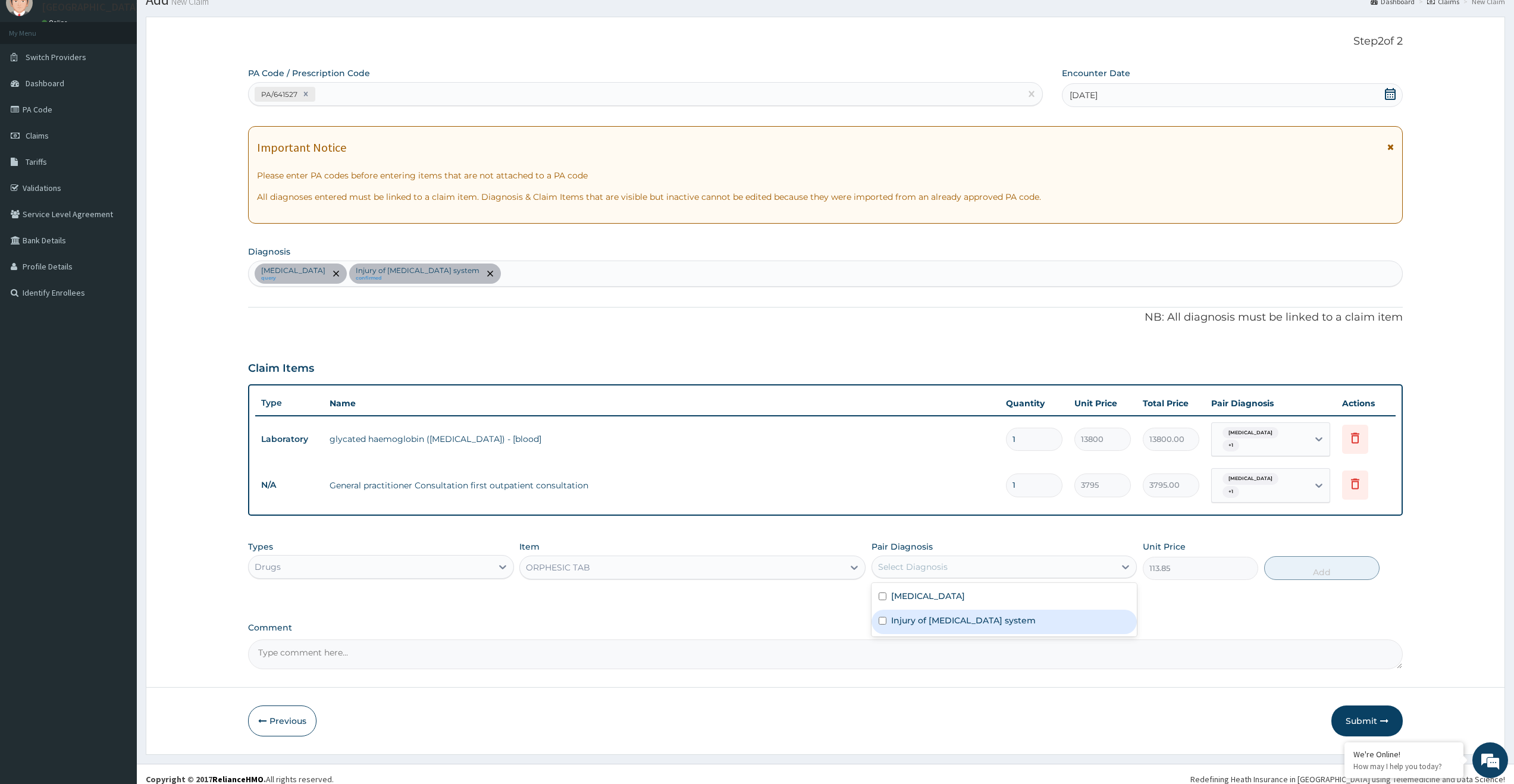
click at [881, 617] on input "checkbox" at bounding box center [883, 621] width 8 height 8
checkbox input "true"
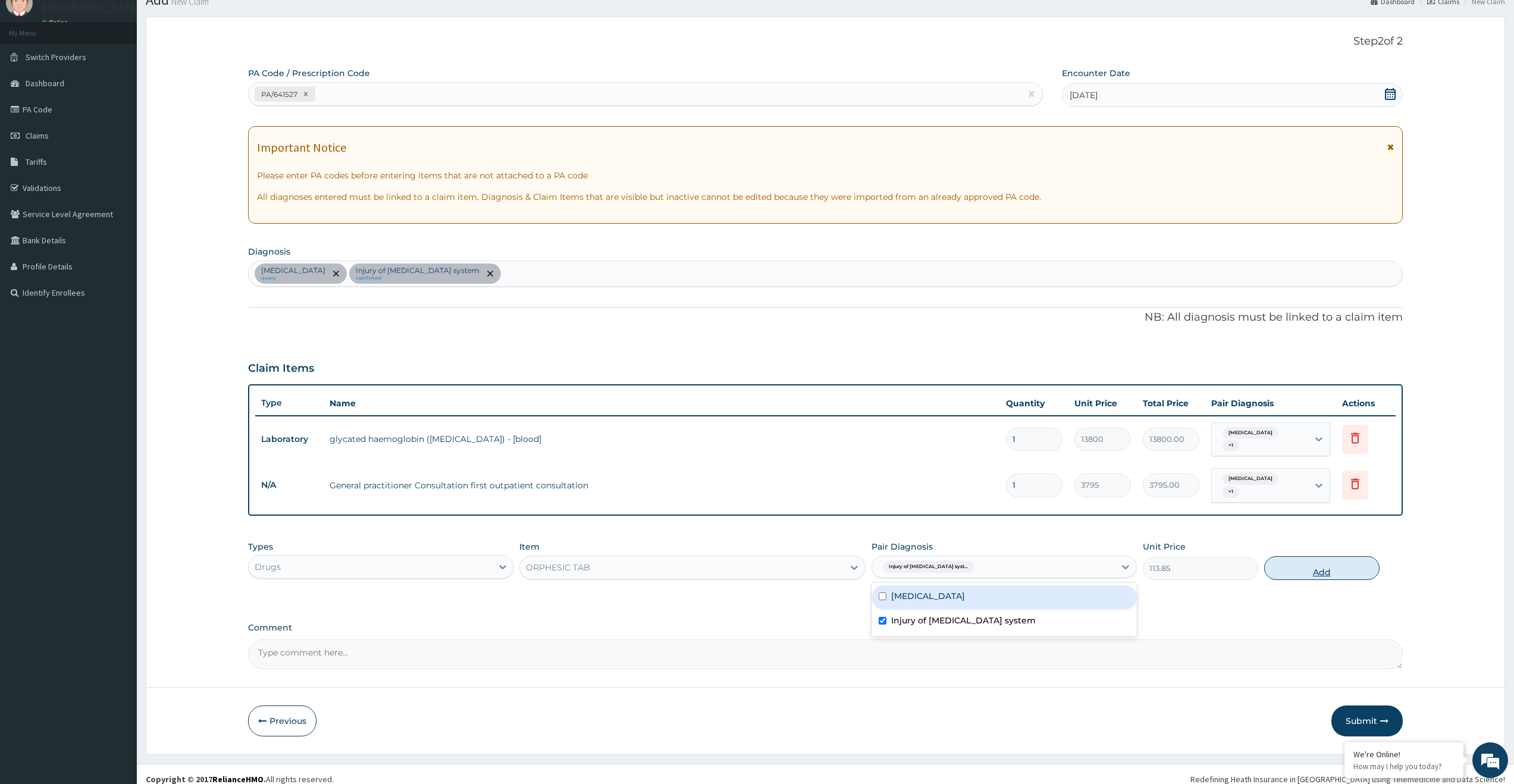
click at [1274, 561] on button "Add" at bounding box center [1322, 568] width 116 height 24
type input "0"
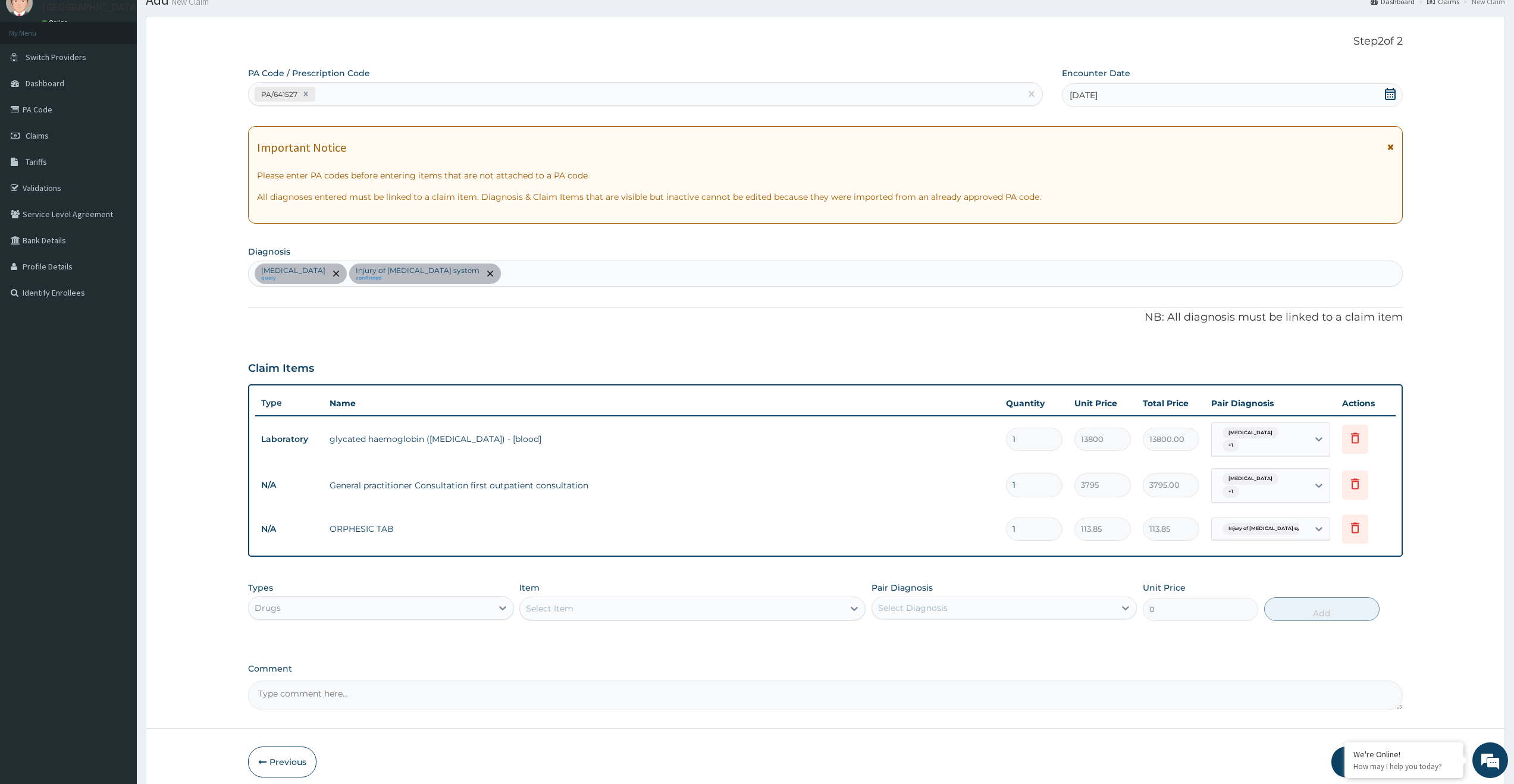
type input "15"
type input "1707.75"
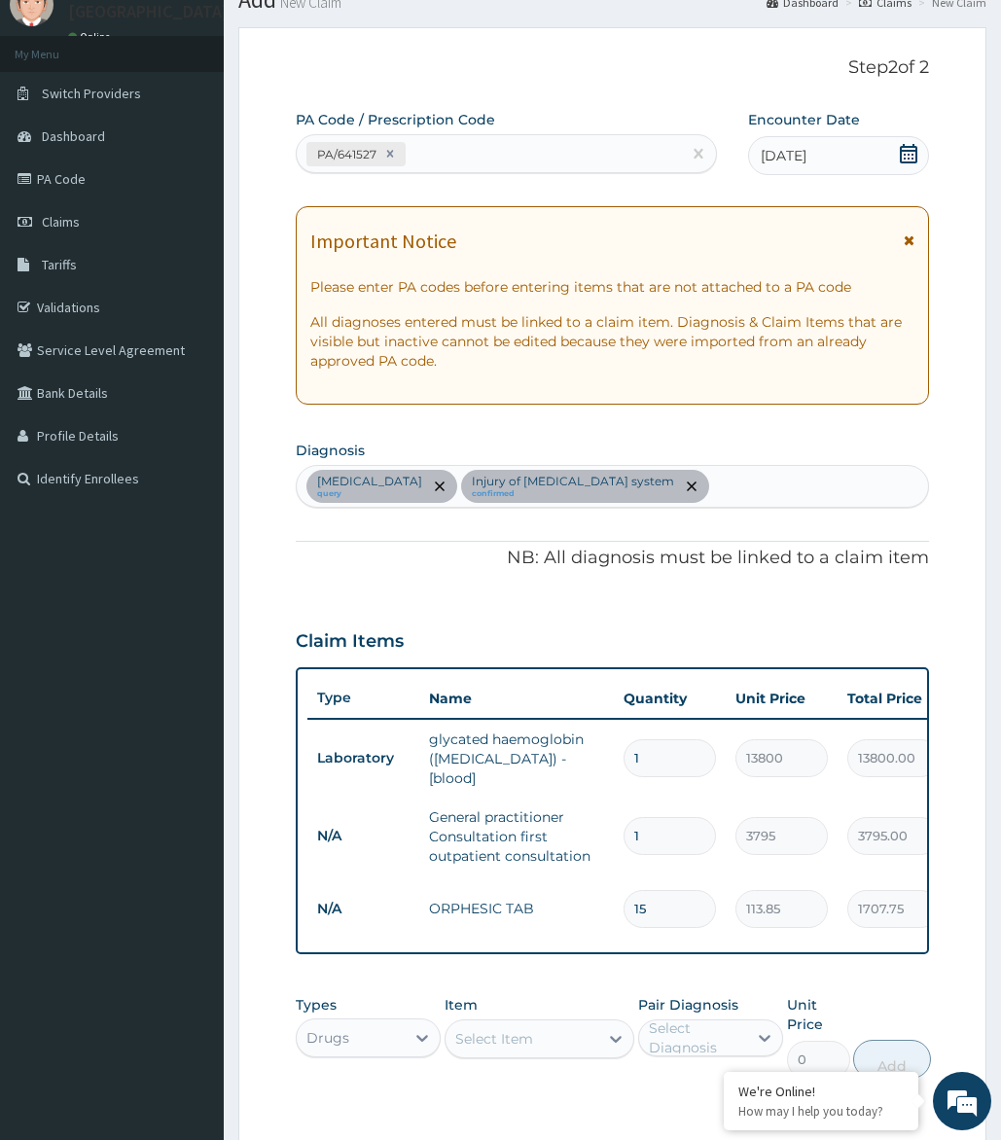
type input "15"
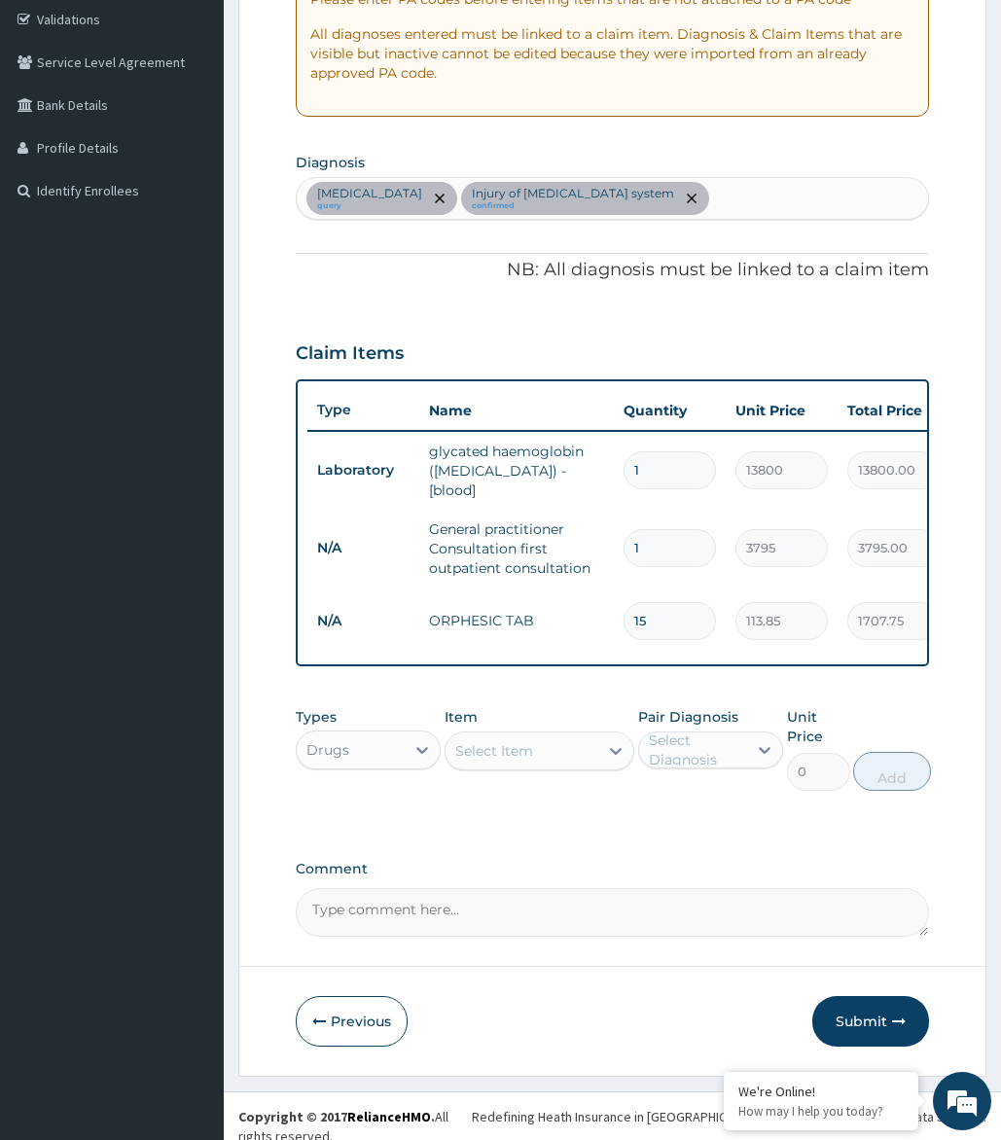
scroll to position [369, 0]
